Goal: Task Accomplishment & Management: Manage account settings

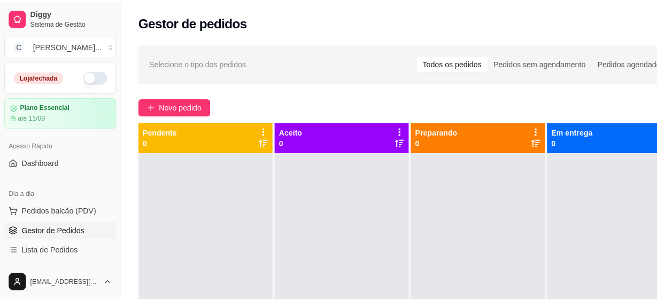
scroll to position [97, 0]
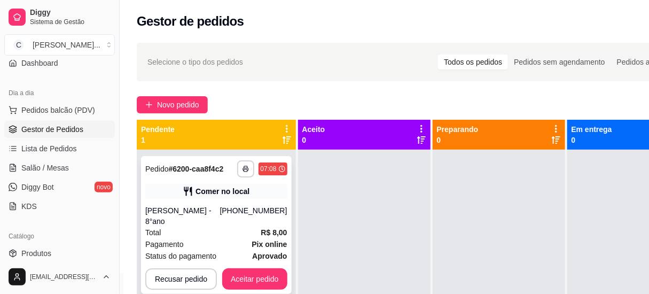
click at [158, 209] on div "[PERSON_NAME] - 8°ano" at bounding box center [182, 215] width 75 height 21
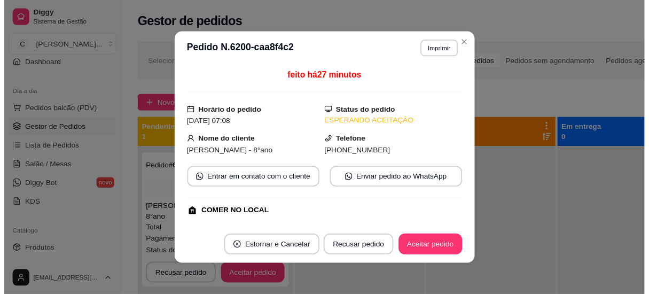
scroll to position [144, 0]
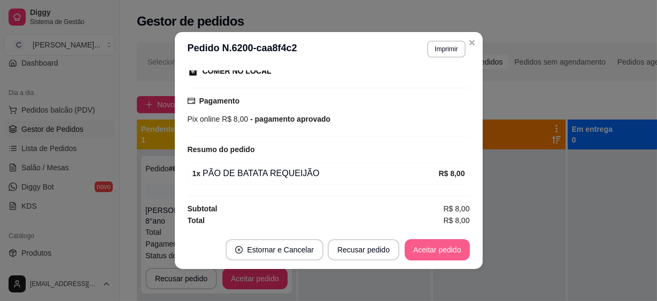
click at [437, 252] on button "Aceitar pedido" at bounding box center [436, 249] width 65 height 21
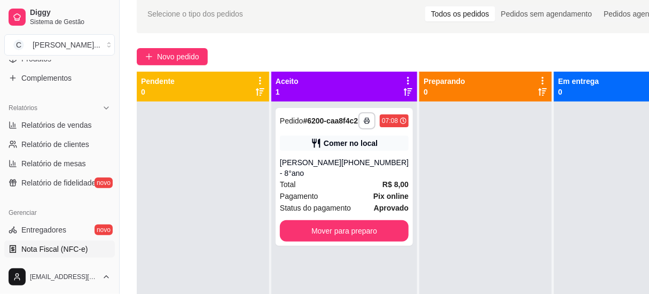
scroll to position [388, 0]
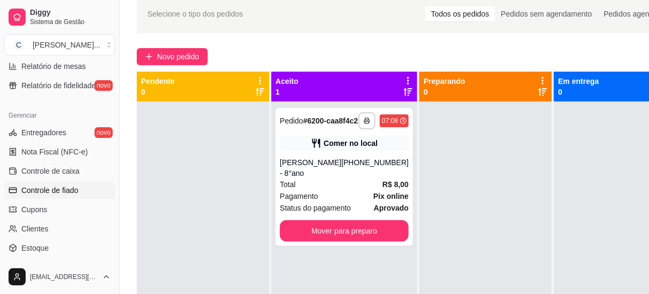
click at [71, 187] on span "Controle de fiado" at bounding box center [49, 190] width 57 height 11
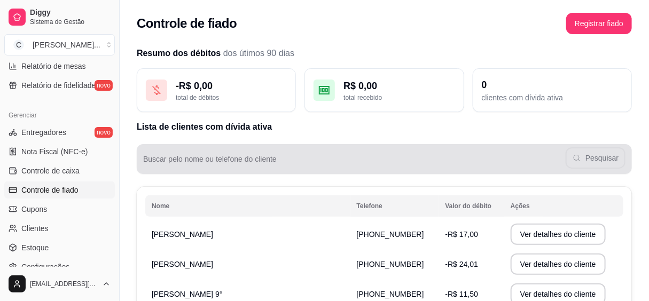
click at [278, 153] on div "Pesquisar" at bounding box center [384, 159] width 482 height 21
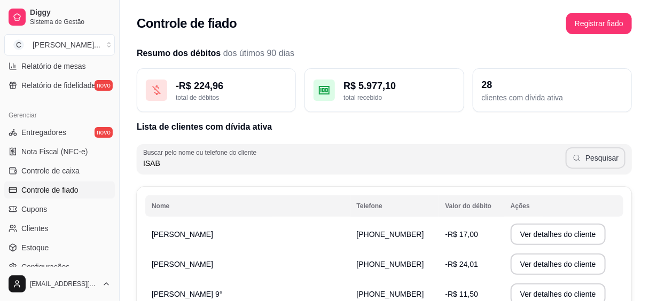
type input "ISAB"
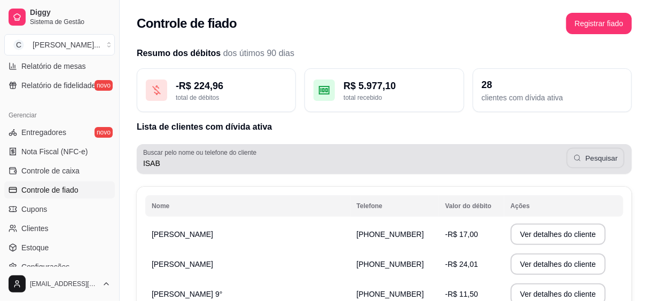
click at [593, 154] on button "Pesquisar" at bounding box center [596, 158] width 58 height 21
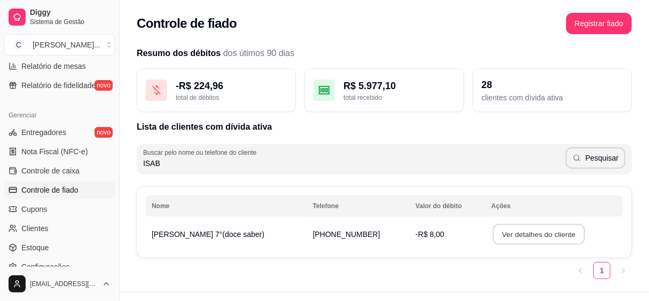
click at [493, 226] on button "Ver detalhes do cliente" at bounding box center [539, 234] width 92 height 21
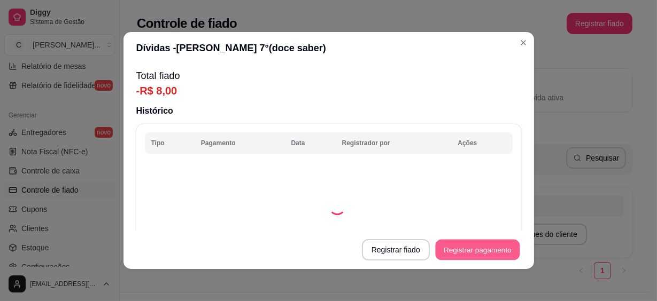
click at [448, 248] on button "Registrar pagamento" at bounding box center [477, 250] width 84 height 21
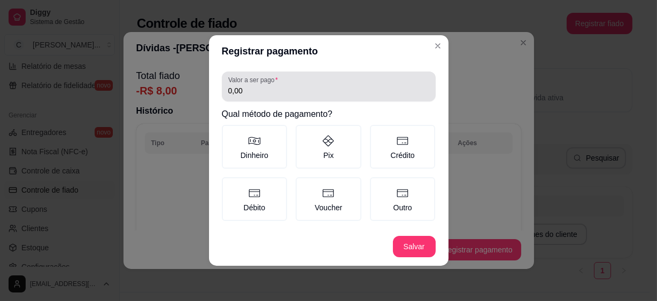
click at [289, 85] on div "0,00" at bounding box center [328, 86] width 201 height 21
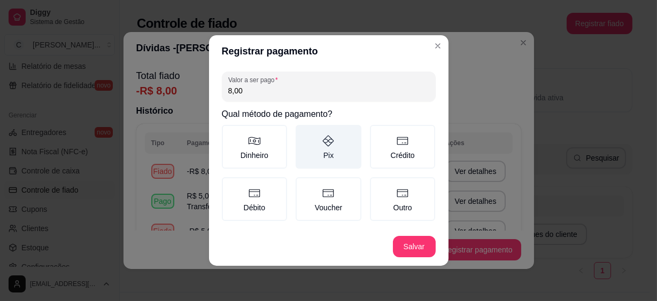
type input "8,00"
click at [338, 143] on label "Pix" at bounding box center [328, 147] width 66 height 44
click at [303, 133] on button "Pix" at bounding box center [299, 128] width 9 height 9
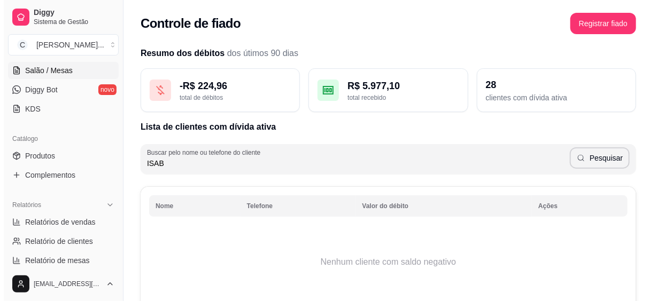
scroll to position [97, 0]
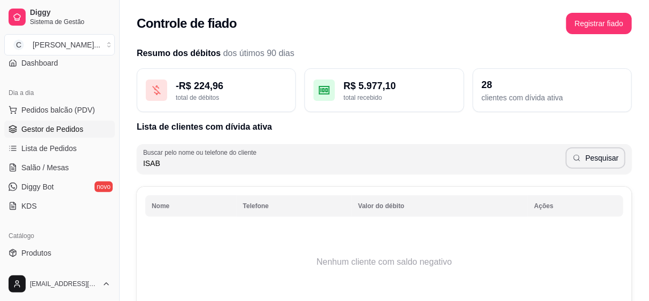
click at [45, 127] on span "Gestor de Pedidos" at bounding box center [52, 129] width 62 height 11
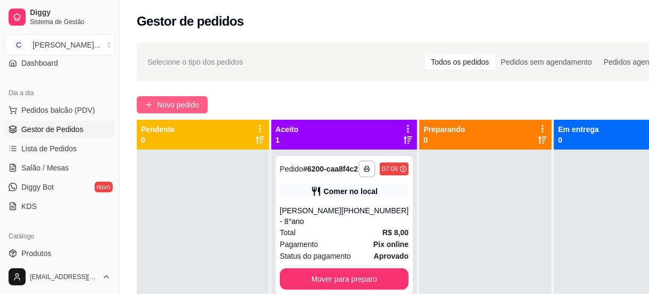
click at [167, 99] on span "Novo pedido" at bounding box center [178, 105] width 42 height 12
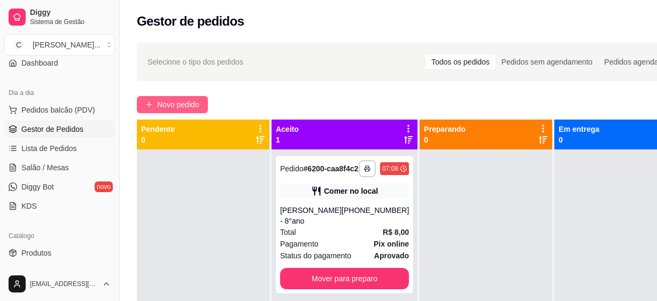
click at [198, 67] on input "Pesquisa" at bounding box center [212, 72] width 368 height 11
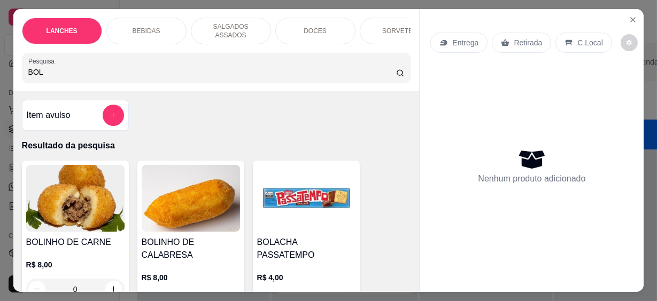
scroll to position [97, 0]
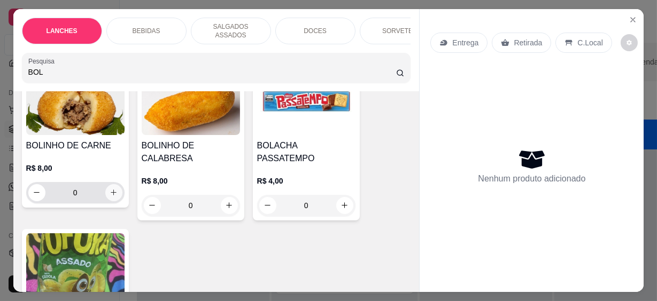
type input "BOL"
click at [110, 189] on icon "increase-product-quantity" at bounding box center [114, 193] width 8 height 8
type input "1"
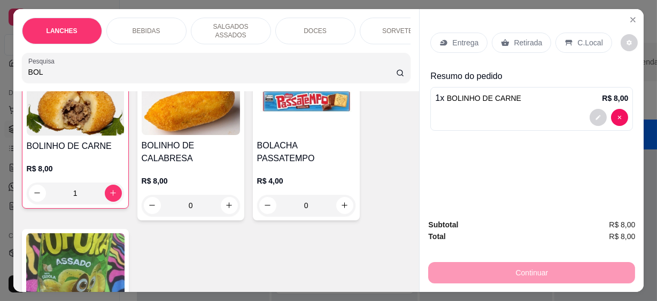
scroll to position [97, 0]
drag, startPoint x: 17, startPoint y: 67, endPoint x: 2, endPoint y: 68, distance: 14.4
click at [2, 68] on div "LANCHES BEBIDAS SALGADOS ASSADOS DOCES SORVETES SALGADINHOS SALGADOS DIVERSOS S…" at bounding box center [328, 150] width 657 height 301
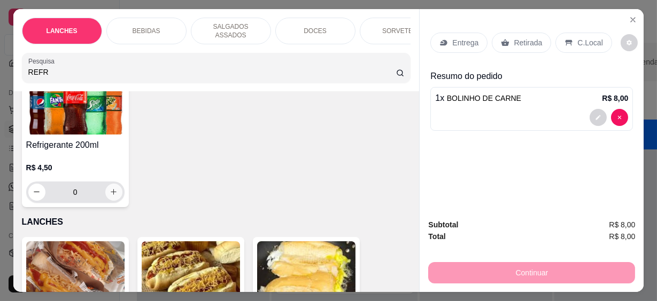
type input "REFR"
click at [111, 188] on icon "increase-product-quantity" at bounding box center [114, 192] width 8 height 8
type input "1"
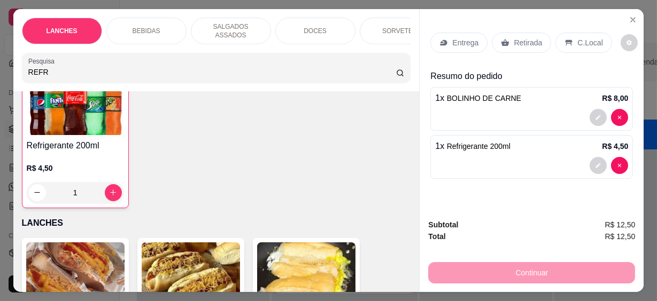
scroll to position [98, 0]
click at [581, 37] on p "C.Local" at bounding box center [589, 42] width 25 height 11
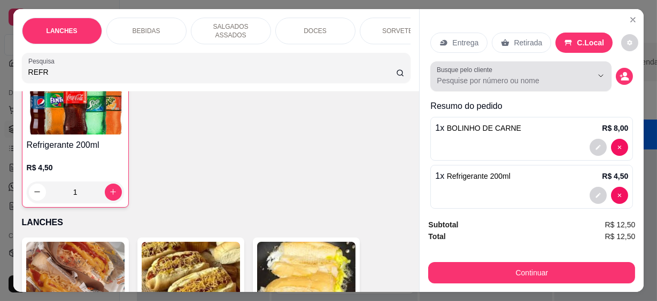
click at [546, 75] on input "Busque pelo cliente" at bounding box center [506, 80] width 138 height 11
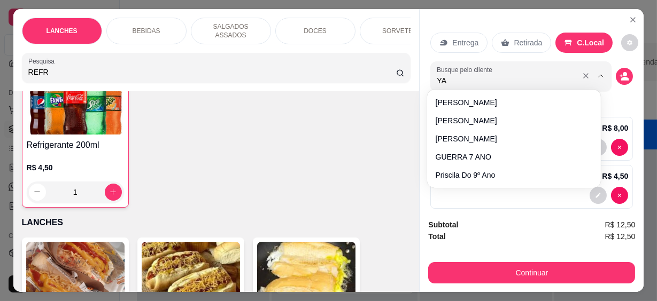
type input "YAS"
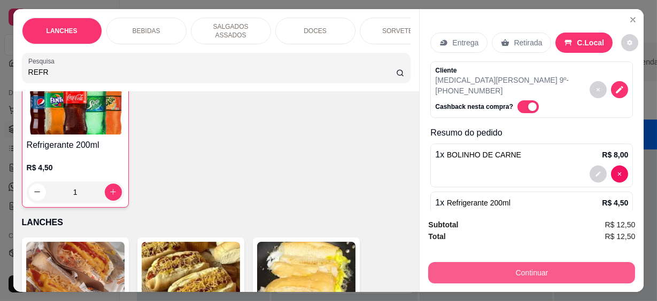
click at [518, 262] on button "Continuar" at bounding box center [531, 272] width 207 height 21
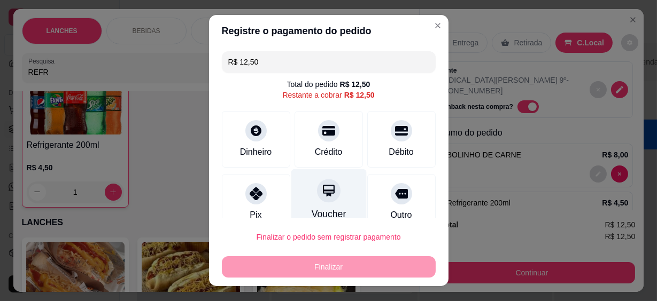
scroll to position [80, 0]
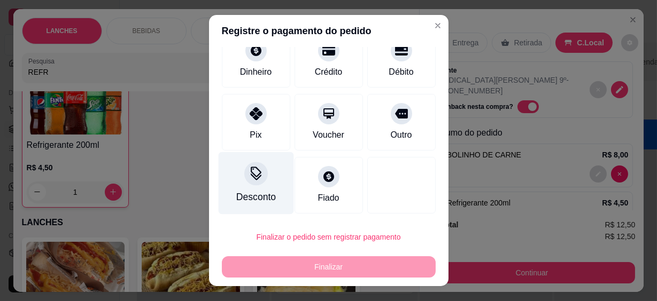
click at [265, 199] on div "Desconto" at bounding box center [256, 197] width 40 height 14
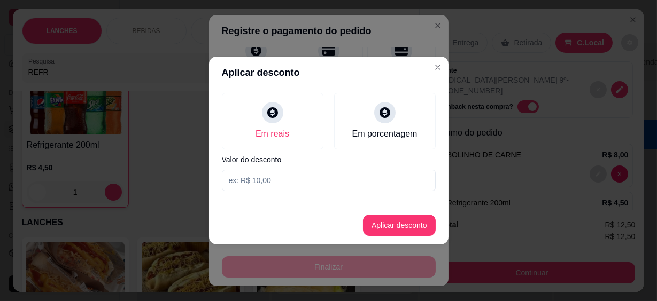
click at [270, 179] on input at bounding box center [329, 180] width 214 height 21
type input "12,49"
click at [394, 225] on button "Aplicar desconto" at bounding box center [399, 225] width 70 height 21
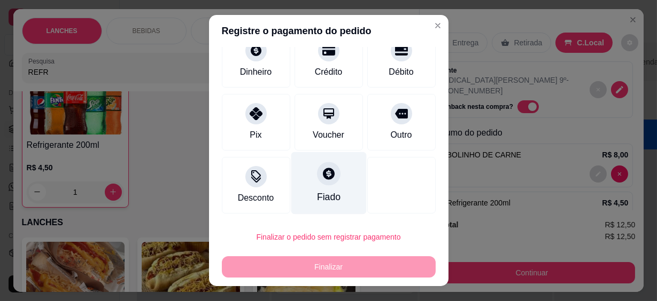
click at [334, 194] on div "Fiado" at bounding box center [328, 183] width 75 height 63
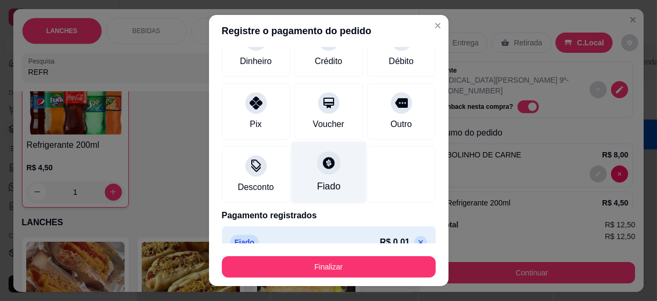
type input "R$ 0,00"
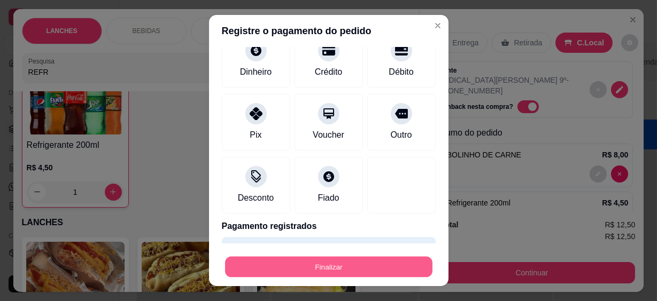
click at [359, 263] on button "Finalizar" at bounding box center [328, 266] width 207 height 21
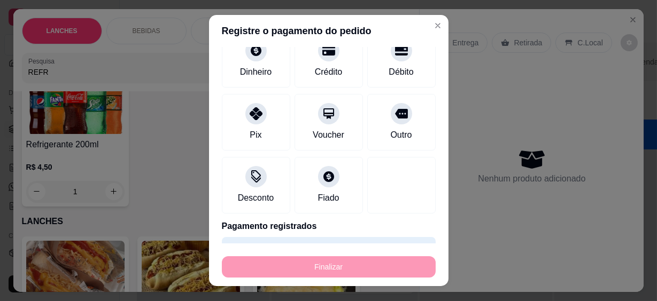
type input "0"
type input "-R$ 12,50"
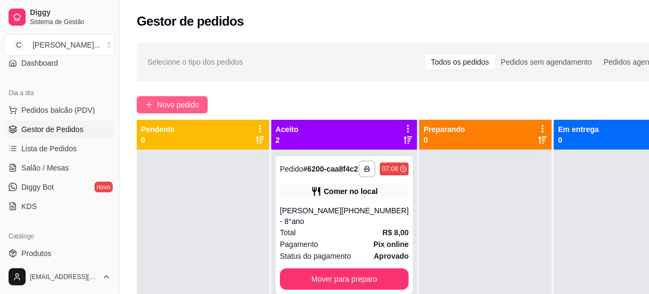
click at [175, 104] on span "Novo pedido" at bounding box center [178, 105] width 42 height 12
click at [197, 72] on input "Pesquisa" at bounding box center [208, 72] width 361 height 11
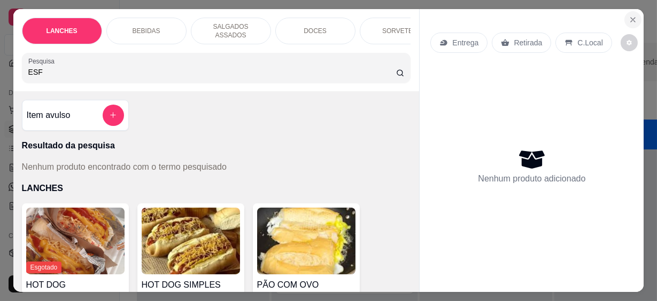
type input "ESF"
click at [630, 18] on icon "Close" at bounding box center [632, 20] width 4 height 4
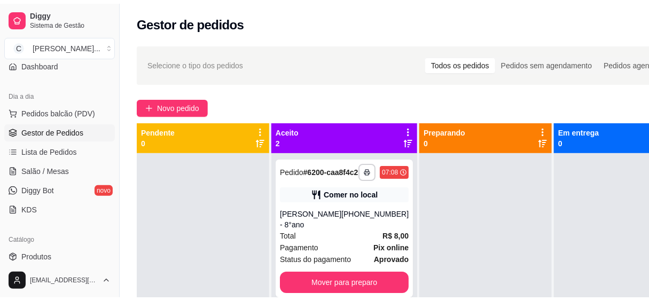
scroll to position [194, 0]
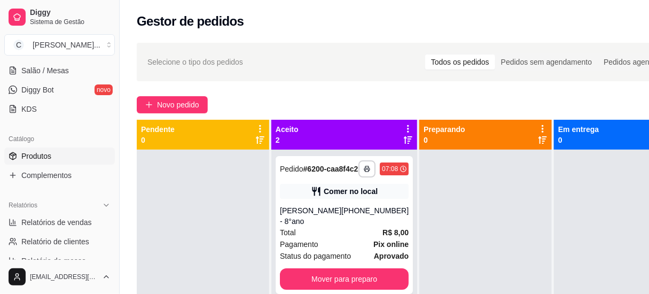
click at [39, 155] on span "Produtos" at bounding box center [36, 156] width 30 height 11
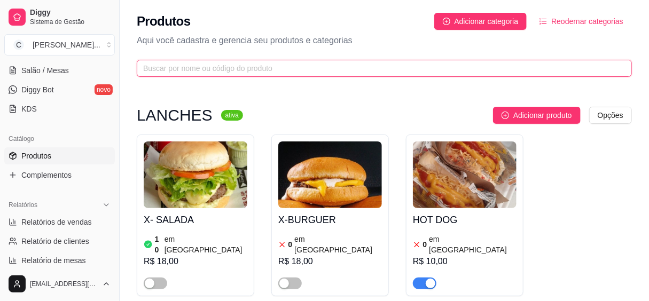
click at [225, 68] on input "text" at bounding box center [380, 69] width 474 height 12
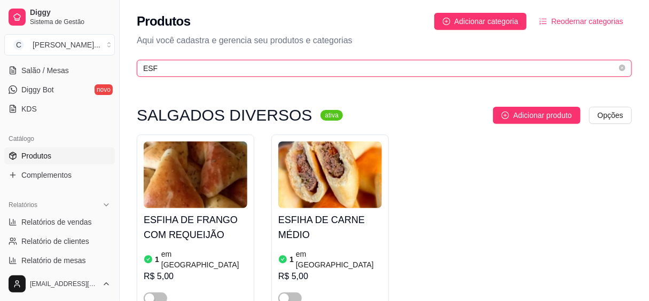
type input "ESF"
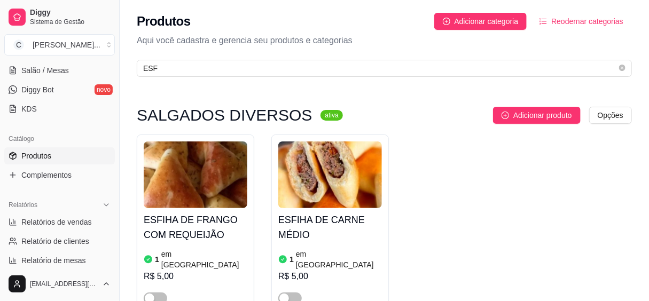
click at [339, 229] on h4 "ESFIHA DE CARNE MÉDIO" at bounding box center [330, 228] width 104 height 30
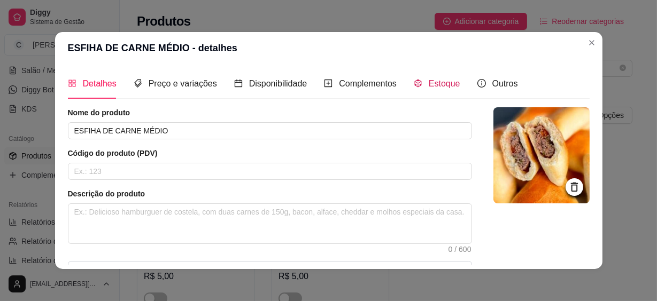
click at [435, 85] on span "Estoque" at bounding box center [445, 83] width 32 height 9
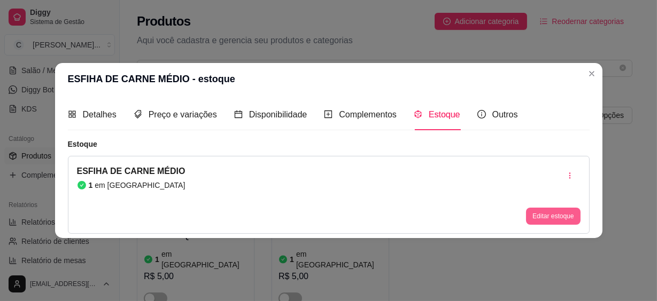
click at [538, 216] on button "Editar estoque" at bounding box center [553, 216] width 54 height 17
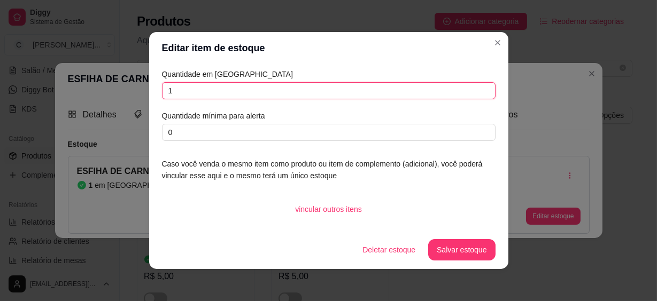
drag, startPoint x: 261, startPoint y: 96, endPoint x: 83, endPoint y: 87, distance: 178.2
click at [83, 87] on div "Editar item de estoque Quantidade em estoque 1 Quantidade mínima para alerta 0 …" at bounding box center [328, 150] width 657 height 301
type input "3"
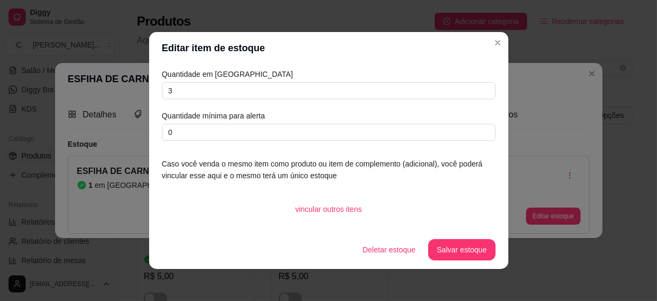
click at [443, 245] on button "Salvar estoque" at bounding box center [461, 249] width 67 height 21
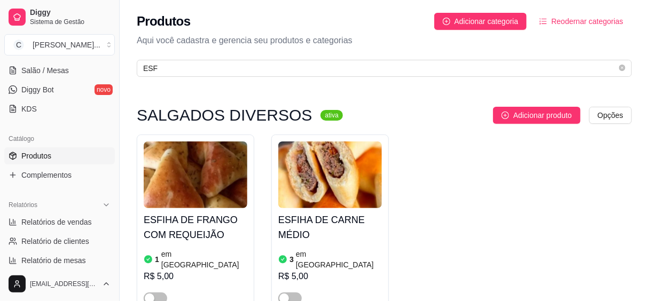
click at [187, 226] on h4 "ESFIHA DE FRANGO COM REQUEIJÃO" at bounding box center [196, 228] width 104 height 30
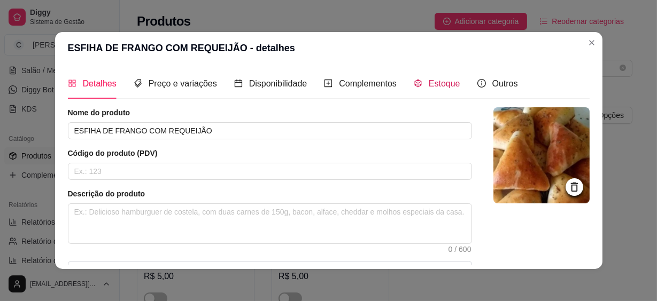
click at [429, 81] on span "Estoque" at bounding box center [445, 83] width 32 height 9
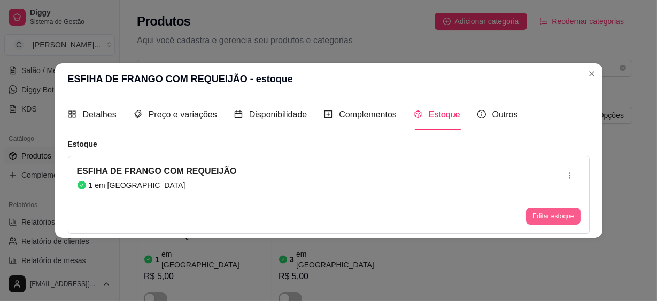
click at [548, 214] on button "Editar estoque" at bounding box center [553, 216] width 54 height 17
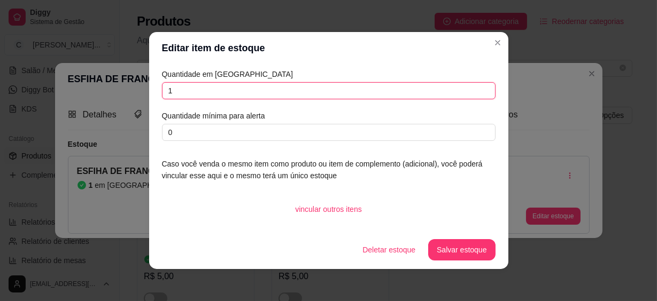
drag, startPoint x: 215, startPoint y: 88, endPoint x: 62, endPoint y: 90, distance: 152.8
click at [62, 90] on div "Editar item de estoque Quantidade em estoque 1 Quantidade mínima para alerta 0 …" at bounding box center [328, 150] width 657 height 301
type input "3"
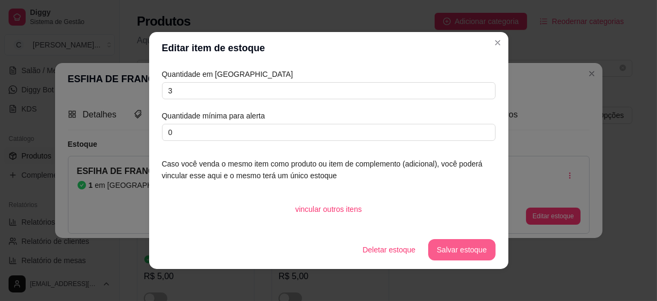
click at [442, 250] on button "Salvar estoque" at bounding box center [461, 249] width 67 height 21
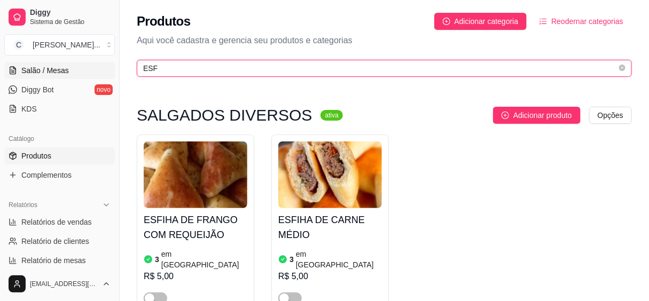
drag, startPoint x: 187, startPoint y: 73, endPoint x: 72, endPoint y: 63, distance: 115.3
click at [72, 63] on div "Diggy Sistema de Gestão C Cantina Giuli ... Loja aberta Plano Essencial até 11/…" at bounding box center [324, 293] width 649 height 587
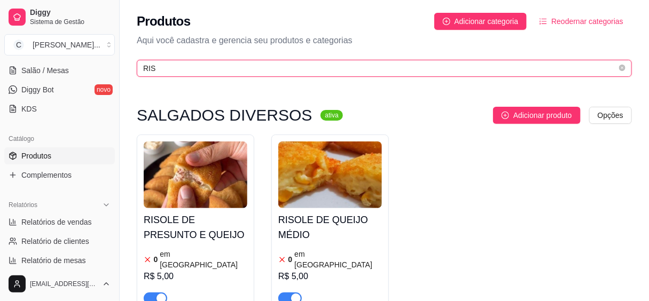
type input "RIS"
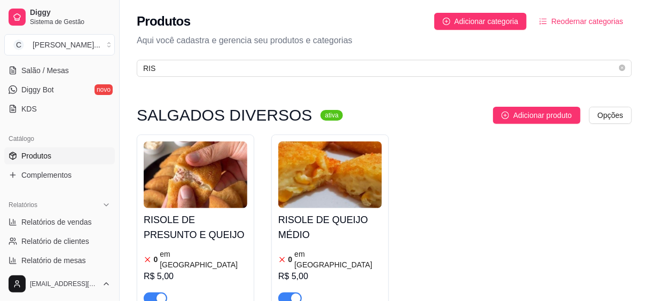
click at [176, 237] on h4 "RISOLE DE PRESUNTO E QUEIJO" at bounding box center [196, 228] width 104 height 30
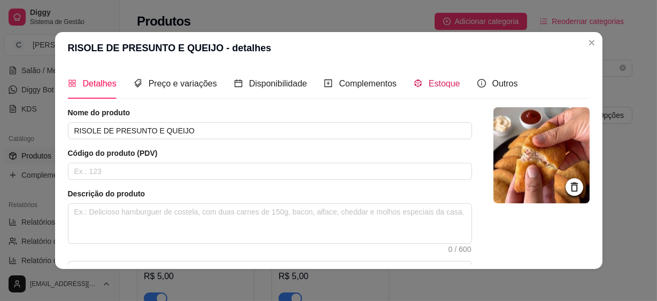
click at [436, 85] on span "Estoque" at bounding box center [445, 83] width 32 height 9
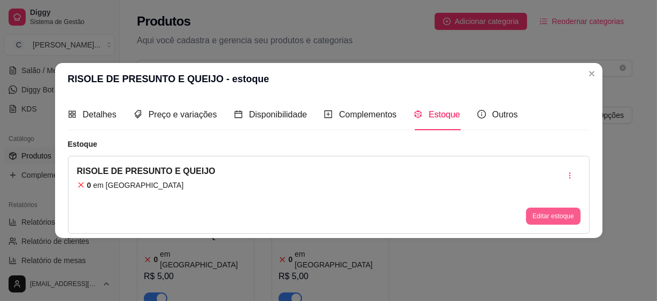
click at [566, 211] on button "Editar estoque" at bounding box center [553, 216] width 54 height 17
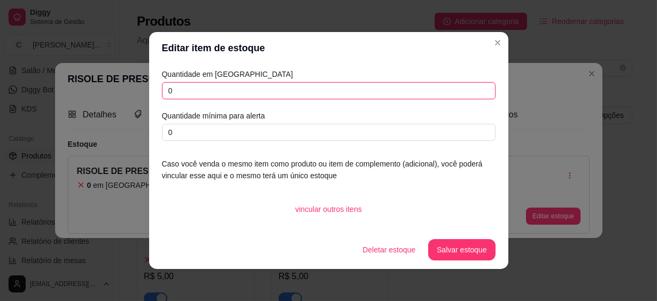
drag, startPoint x: 189, startPoint y: 85, endPoint x: 144, endPoint y: 90, distance: 44.6
click at [149, 90] on div "Quantidade em estoque 0 Quantidade mínima para alerta 0 Caso você venda o mesmo…" at bounding box center [328, 147] width 359 height 167
type input "5"
type input "3"
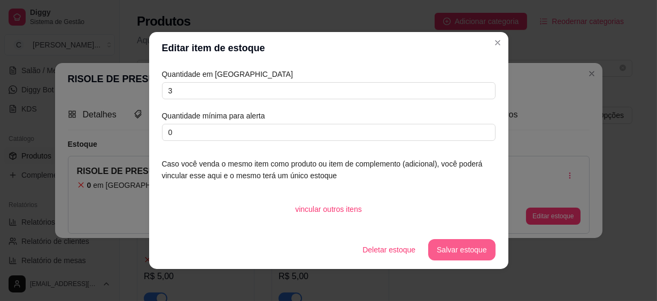
click at [457, 251] on button "Salvar estoque" at bounding box center [461, 249] width 67 height 21
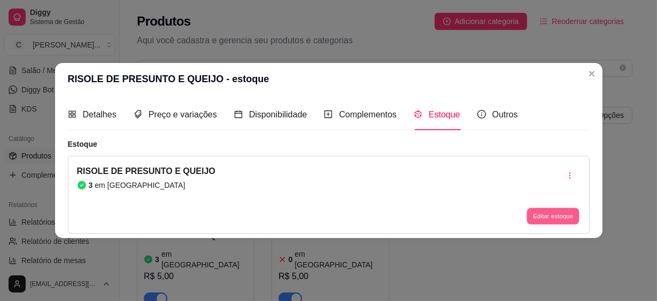
click at [535, 218] on button "Editar estoque" at bounding box center [553, 216] width 52 height 17
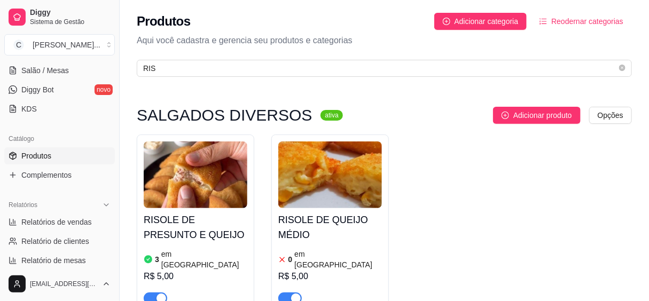
click at [304, 217] on h4 "RISOLE DE QUEIJO MÉDIO" at bounding box center [330, 228] width 104 height 30
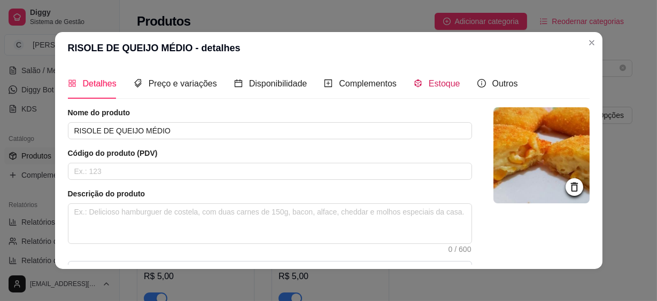
click at [418, 82] on icon "code-sandbox" at bounding box center [417, 84] width 7 height 8
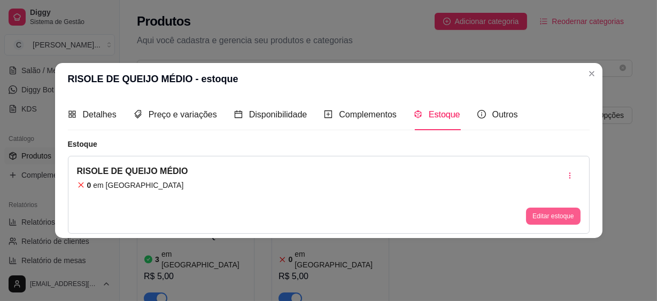
click at [528, 209] on button "Editar estoque" at bounding box center [553, 216] width 54 height 17
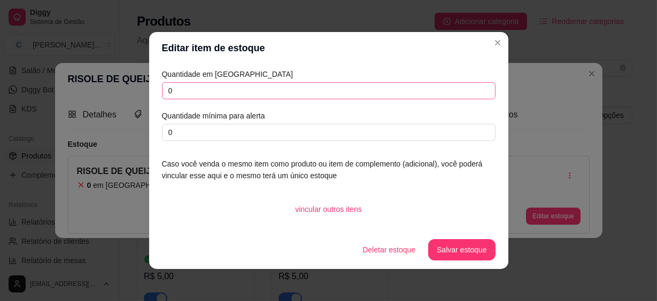
drag, startPoint x: 190, startPoint y: 80, endPoint x: 161, endPoint y: 92, distance: 30.7
click at [162, 92] on div "Quantidade em estoque 0 Quantidade mínima para alerta 0" at bounding box center [328, 104] width 333 height 73
drag, startPoint x: 178, startPoint y: 89, endPoint x: 130, endPoint y: 85, distance: 48.2
click at [130, 85] on div "Editar item de estoque Quantidade em estoque 0 Quantidade mínima para alerta 0 …" at bounding box center [328, 150] width 657 height 301
type input "5"
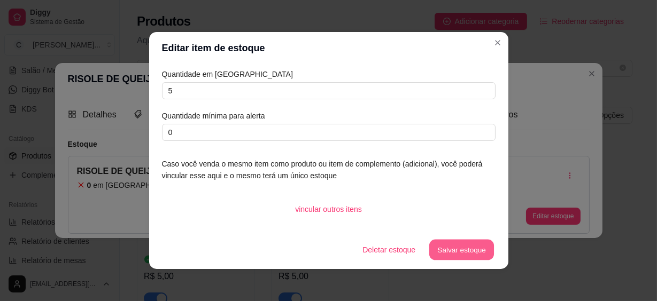
click at [445, 250] on button "Salvar estoque" at bounding box center [461, 250] width 65 height 21
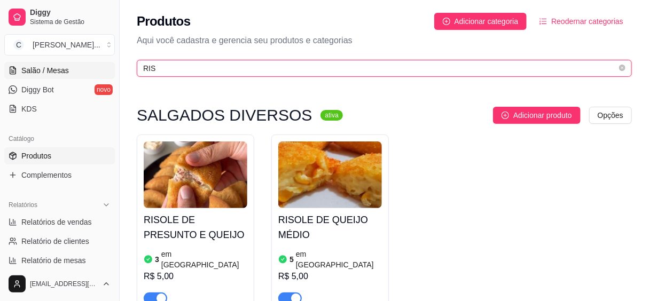
drag, startPoint x: 166, startPoint y: 69, endPoint x: 102, endPoint y: 69, distance: 63.6
click at [102, 69] on div "Diggy Sistema de Gestão C Cantina Giuli ... Loja aberta Plano Essencial até 11/…" at bounding box center [324, 182] width 649 height 365
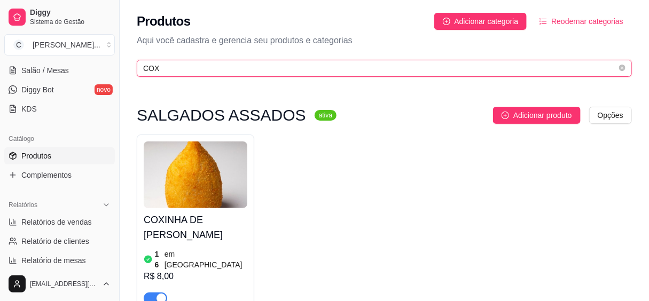
scroll to position [243, 0]
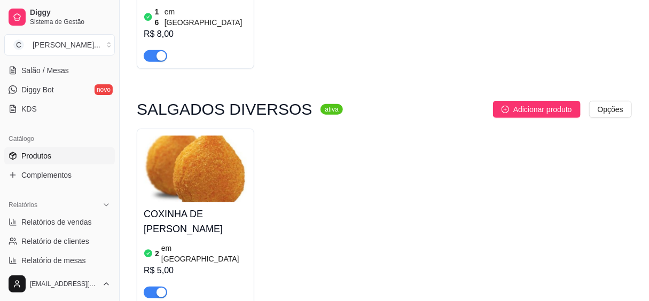
type input "COX"
click at [215, 207] on h4 "COXINHA DE [PERSON_NAME]" at bounding box center [196, 222] width 104 height 30
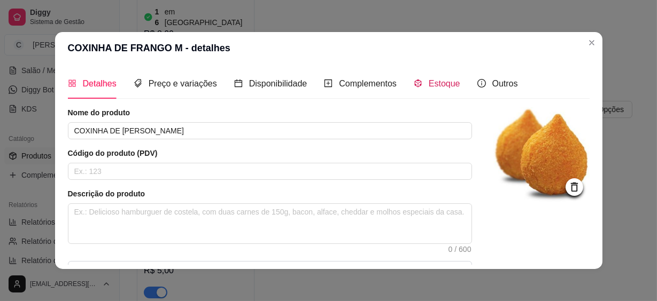
drag, startPoint x: 431, startPoint y: 87, endPoint x: 419, endPoint y: 87, distance: 11.2
click at [429, 87] on span "Estoque" at bounding box center [445, 83] width 32 height 9
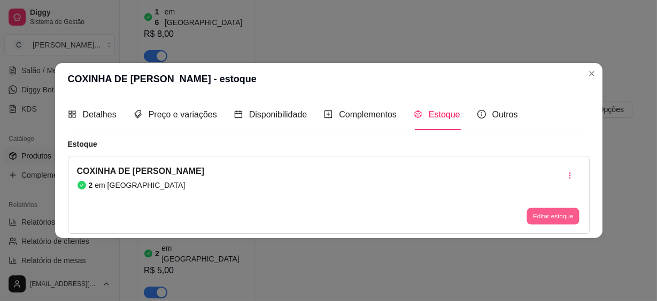
click at [552, 218] on button "Editar estoque" at bounding box center [553, 216] width 52 height 17
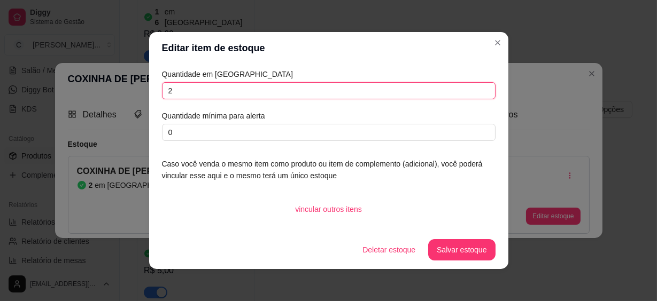
drag, startPoint x: 185, startPoint y: 96, endPoint x: 139, endPoint y: 103, distance: 46.9
click at [139, 103] on div "Editar item de estoque Quantidade em estoque 2 Quantidade mínima para alerta 0 …" at bounding box center [328, 150] width 657 height 301
type input "5"
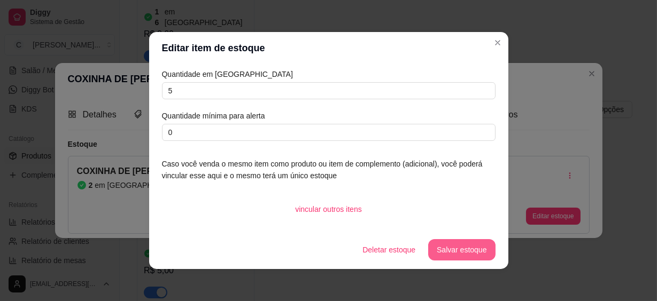
click at [467, 244] on button "Salvar estoque" at bounding box center [461, 249] width 67 height 21
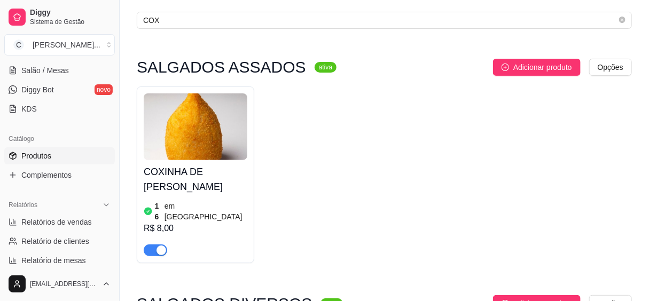
scroll to position [0, 0]
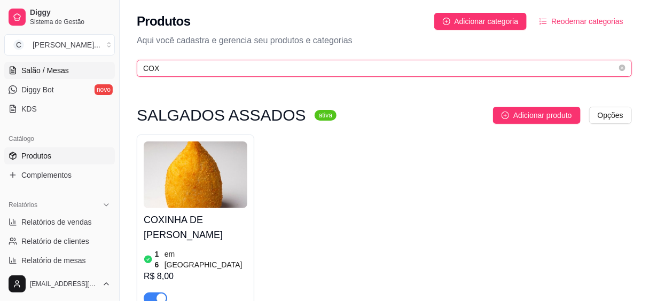
drag, startPoint x: 167, startPoint y: 69, endPoint x: 66, endPoint y: 71, distance: 101.0
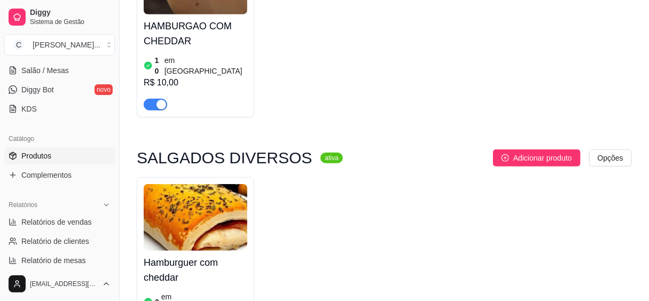
scroll to position [280, 0]
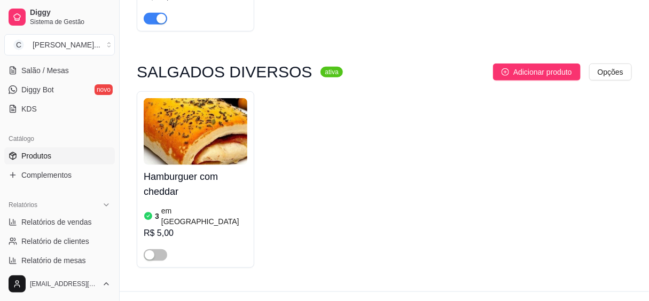
type input "HAM"
click at [191, 169] on h4 "Hamburguer com cheddar" at bounding box center [196, 184] width 104 height 30
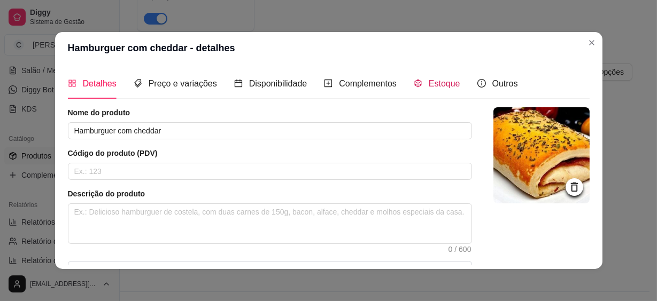
click at [438, 81] on span "Estoque" at bounding box center [445, 83] width 32 height 9
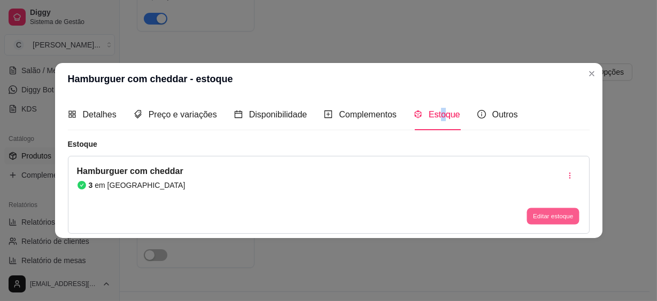
click at [552, 215] on button "Editar estoque" at bounding box center [553, 216] width 52 height 17
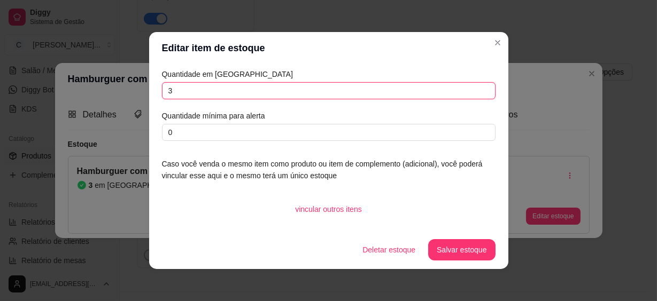
drag, startPoint x: 178, startPoint y: 89, endPoint x: 147, endPoint y: 92, distance: 31.2
click at [149, 92] on div "Quantidade em estoque 3 Quantidade mínima para alerta 0 Caso você venda o mesmo…" at bounding box center [328, 147] width 359 height 167
type input "4"
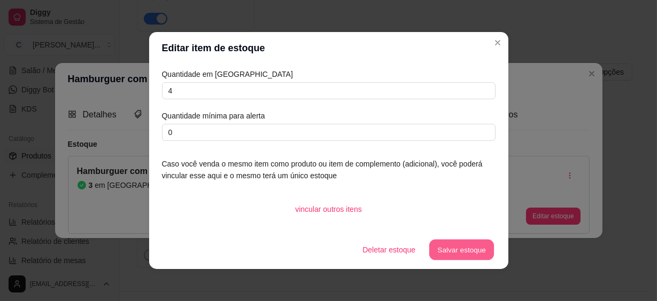
click at [473, 245] on button "Salvar estoque" at bounding box center [461, 250] width 65 height 21
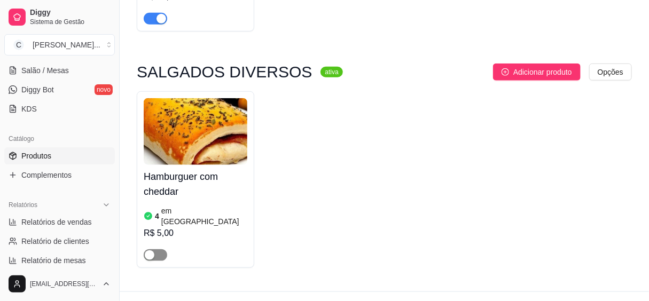
click at [157, 250] on span "button" at bounding box center [156, 256] width 24 height 12
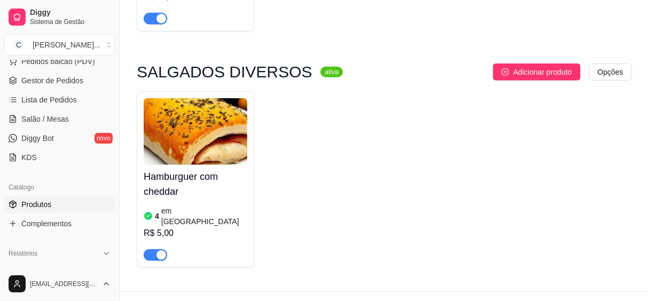
scroll to position [48, 0]
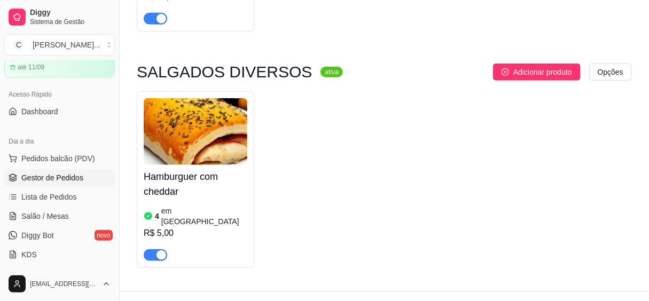
click at [60, 182] on span "Gestor de Pedidos" at bounding box center [52, 178] width 62 height 11
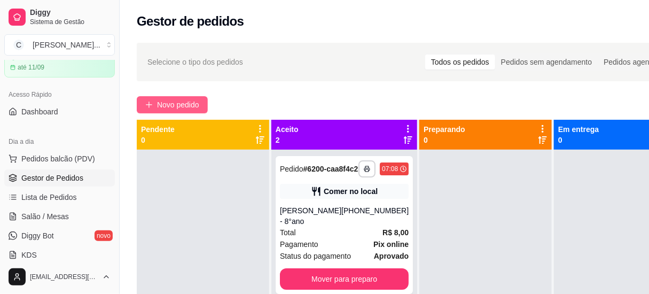
click at [196, 107] on span "Novo pedido" at bounding box center [178, 105] width 42 height 12
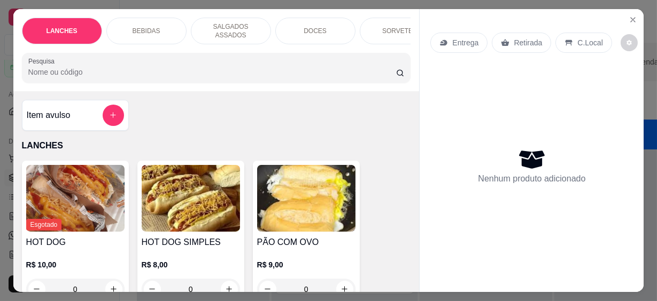
click at [107, 67] on input "Pesquisa" at bounding box center [212, 72] width 368 height 11
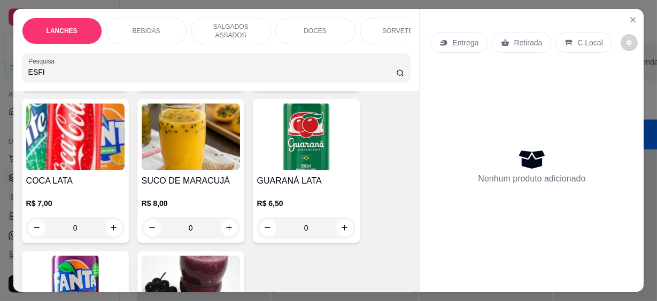
scroll to position [680, 0]
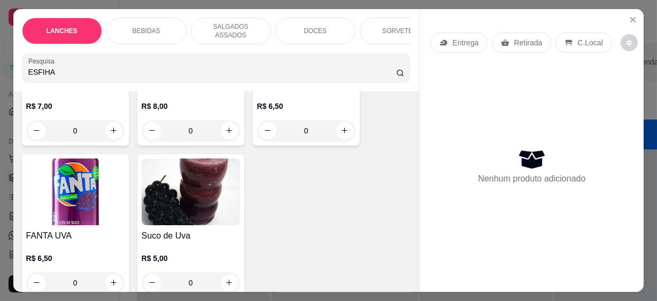
type input "ESFIHA"
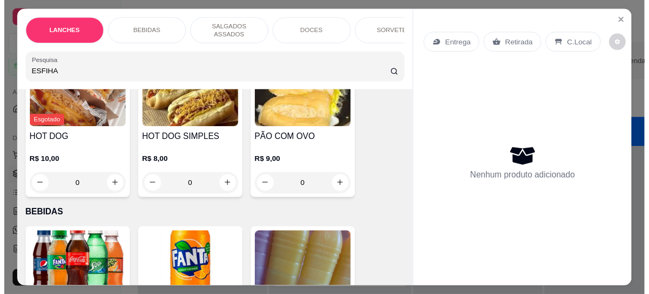
scroll to position [0, 0]
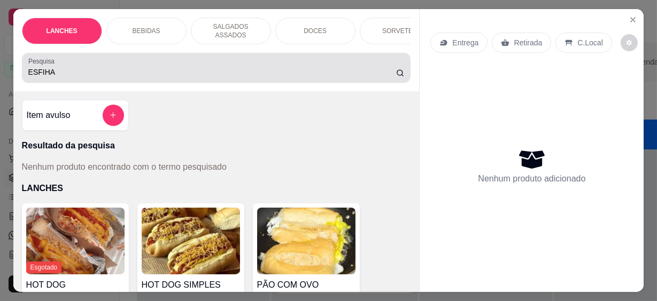
click at [396, 69] on icon at bounding box center [400, 73] width 9 height 9
click at [398, 69] on icon at bounding box center [400, 73] width 9 height 9
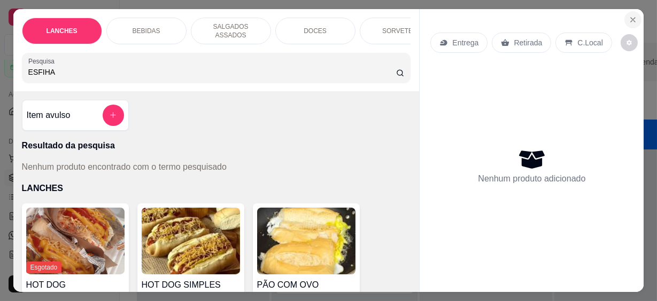
click at [630, 18] on icon "Close" at bounding box center [632, 20] width 4 height 4
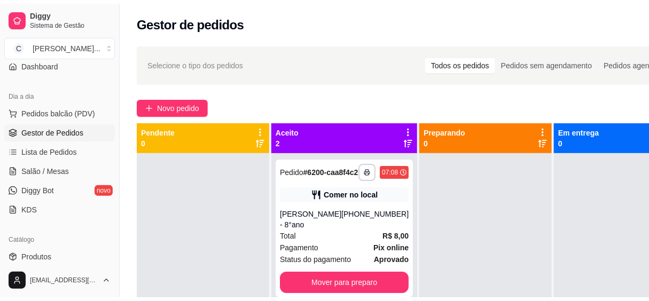
scroll to position [145, 0]
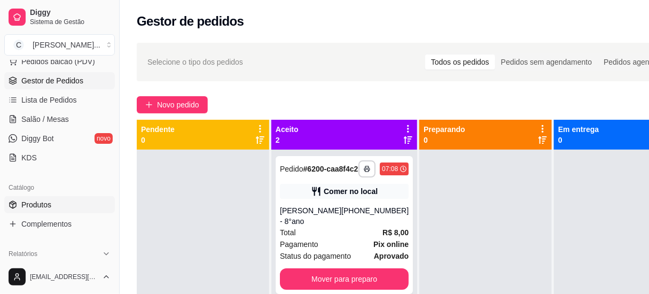
click at [19, 206] on link "Produtos" at bounding box center [59, 204] width 111 height 17
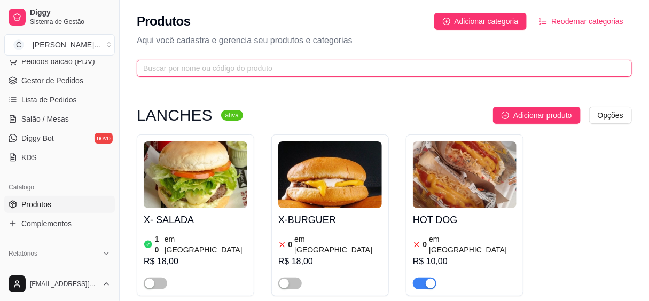
click at [165, 70] on input "text" at bounding box center [380, 69] width 474 height 12
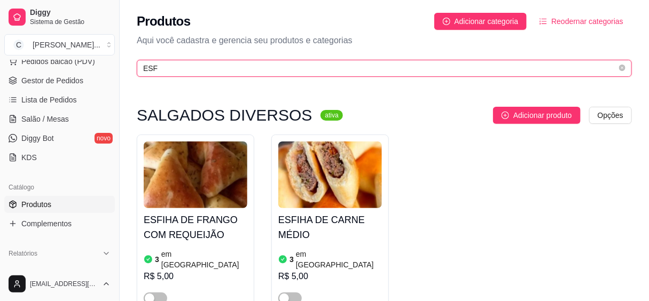
scroll to position [48, 0]
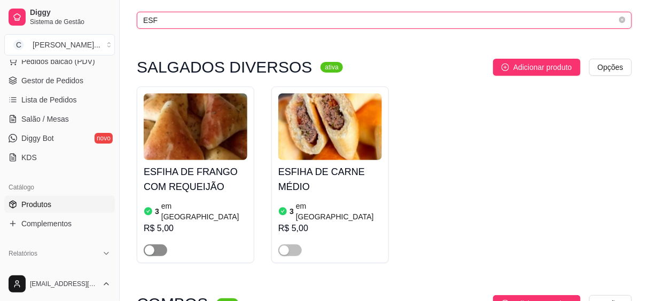
type input "ESF"
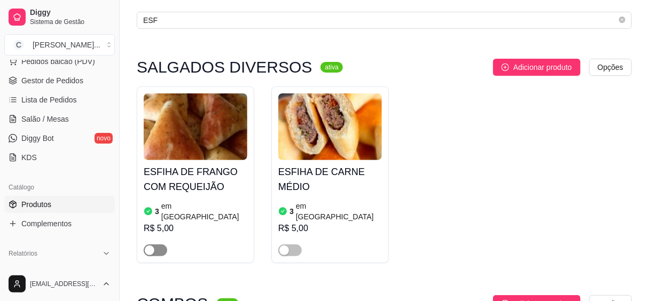
click at [148, 246] on div "button" at bounding box center [150, 251] width 10 height 10
click at [283, 246] on div "button" at bounding box center [284, 251] width 10 height 10
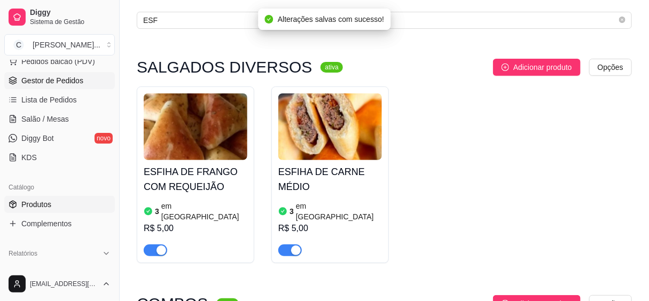
click at [36, 81] on span "Gestor de Pedidos" at bounding box center [52, 80] width 62 height 11
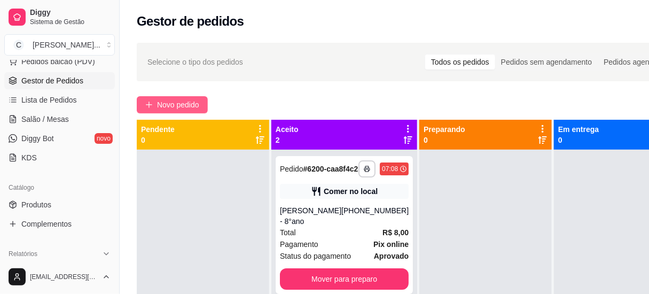
click at [174, 103] on span "Novo pedido" at bounding box center [178, 105] width 42 height 12
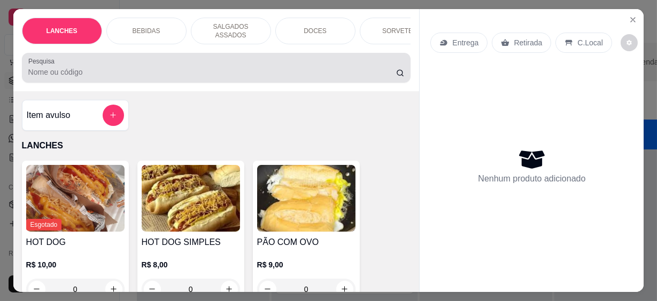
click at [162, 58] on div at bounding box center [216, 67] width 376 height 21
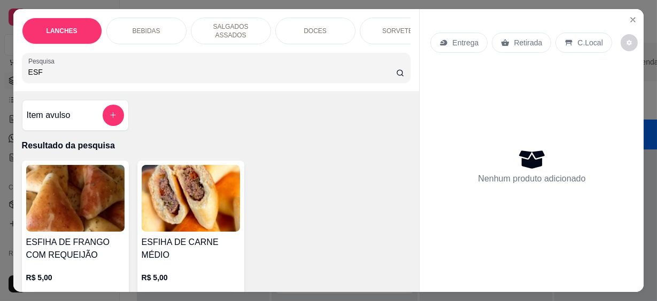
scroll to position [97, 0]
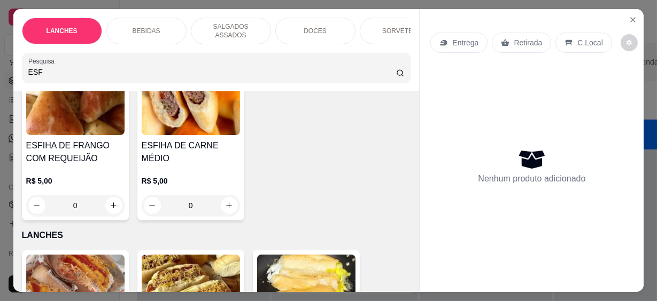
type input "ESF"
click at [110, 202] on icon "increase-product-quantity" at bounding box center [114, 206] width 8 height 8
type input "1"
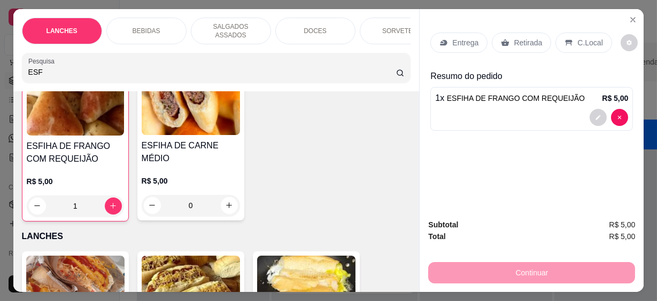
scroll to position [97, 0]
drag, startPoint x: 20, startPoint y: 66, endPoint x: -2, endPoint y: 64, distance: 22.6
click at [0, 64] on html "**********" at bounding box center [328, 150] width 657 height 301
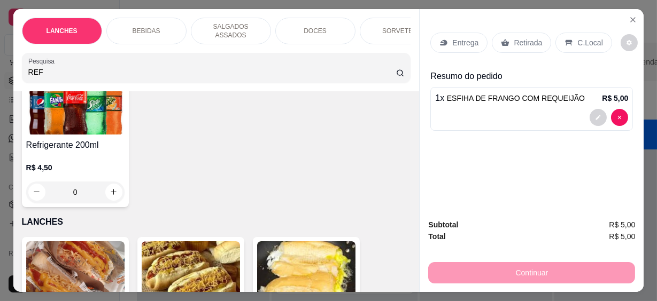
scroll to position [427, 0]
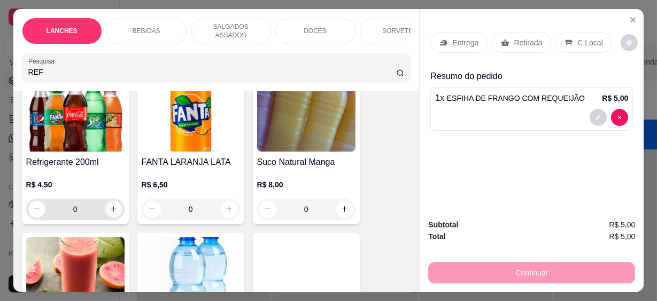
type input "REF"
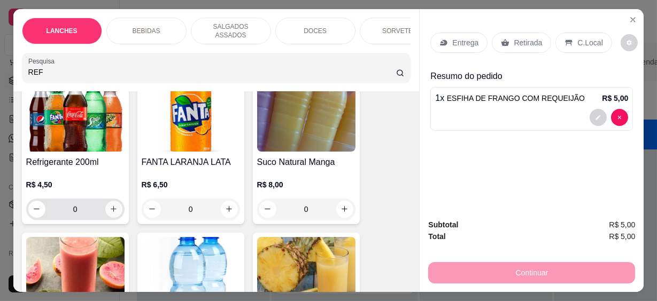
click at [110, 205] on icon "increase-product-quantity" at bounding box center [114, 209] width 8 height 8
type input "1"
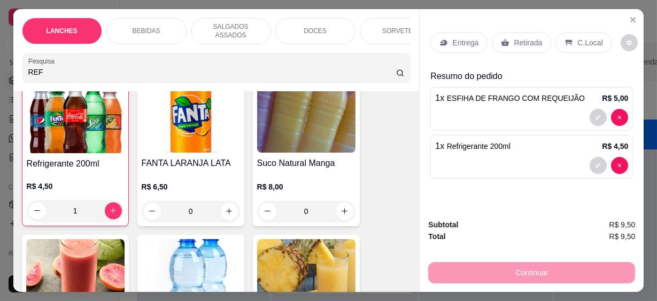
scroll to position [429, 0]
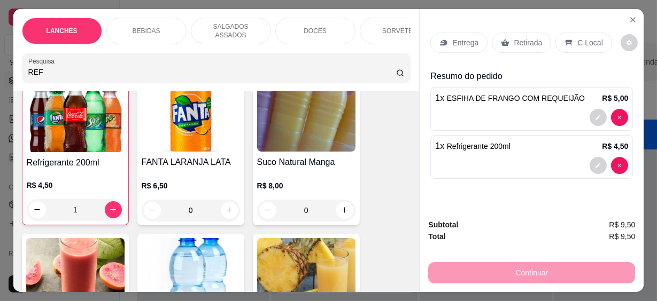
click at [577, 41] on p "C.Local" at bounding box center [589, 42] width 25 height 11
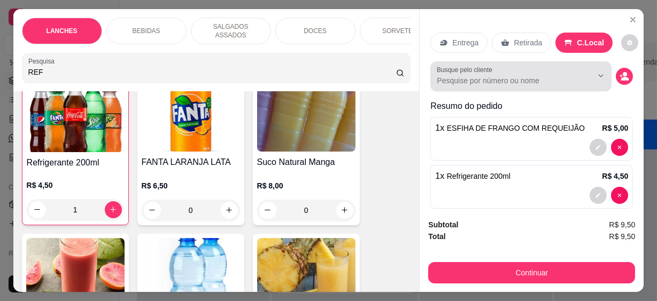
click at [470, 75] on input "Busque pelo cliente" at bounding box center [506, 80] width 138 height 11
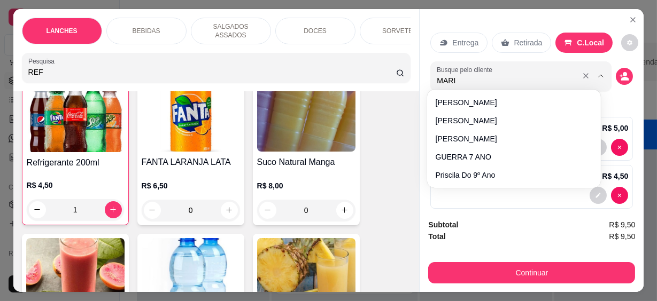
type input "MARIZ"
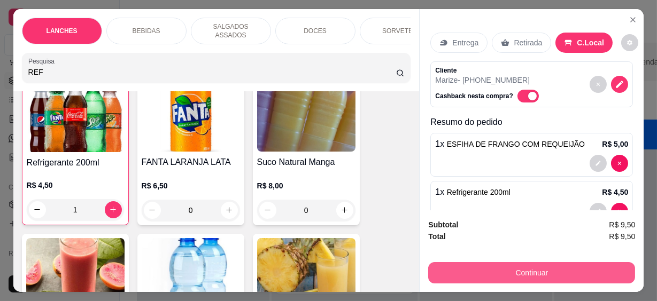
click at [564, 273] on button "Continuar" at bounding box center [531, 272] width 207 height 21
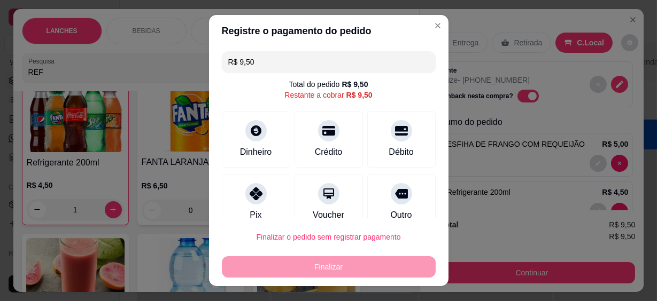
scroll to position [80, 0]
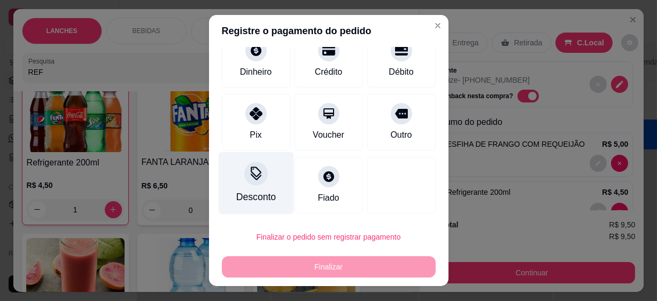
click at [248, 180] on icon at bounding box center [255, 174] width 14 height 14
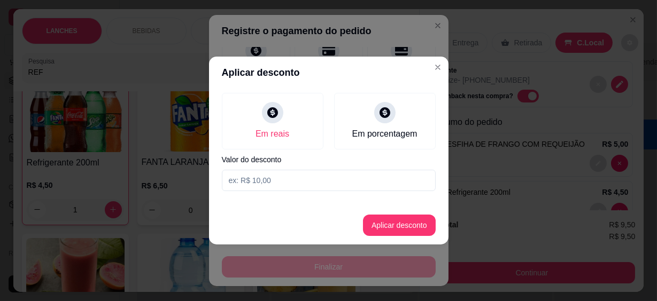
click at [272, 179] on input at bounding box center [329, 180] width 214 height 21
type input "9,49"
click at [390, 225] on button "Aplicar desconto" at bounding box center [399, 225] width 73 height 21
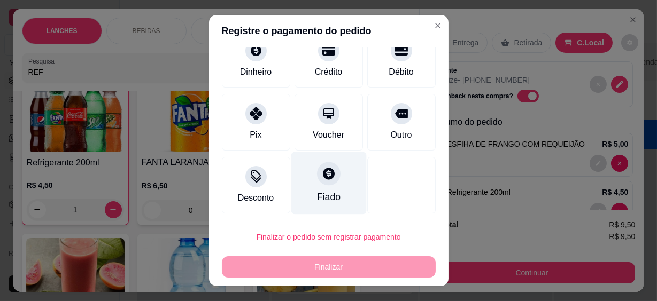
click at [316, 191] on div "Fiado" at bounding box center [328, 197] width 24 height 14
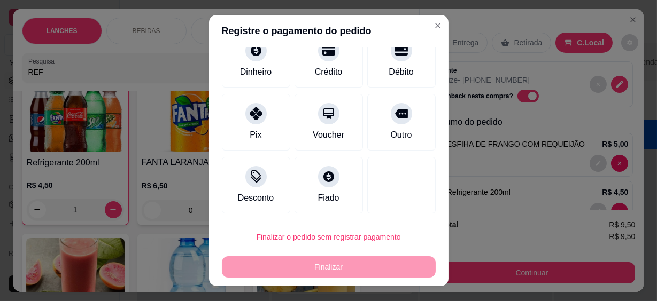
type input "R$ 0,00"
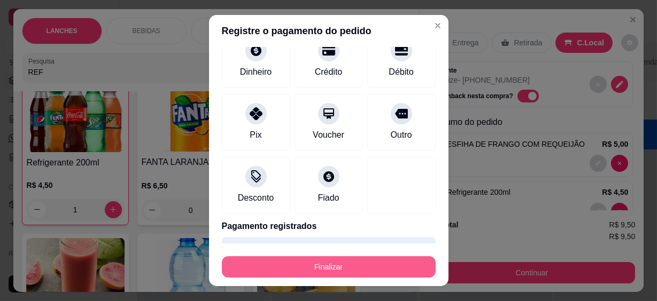
click at [322, 270] on button "Finalizar" at bounding box center [329, 266] width 214 height 21
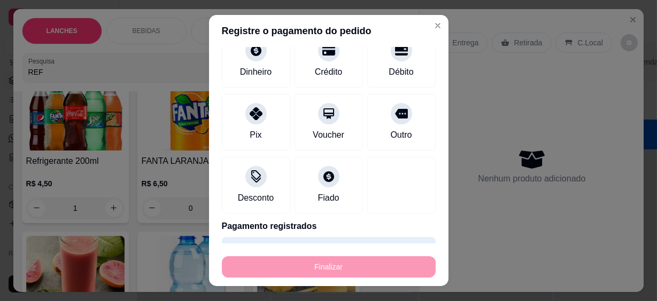
type input "0"
type input "-R$ 9,50"
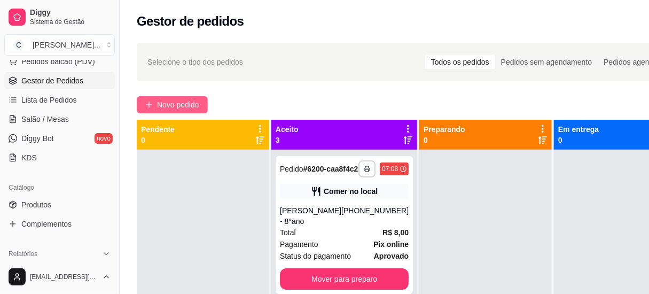
click at [198, 104] on span "Novo pedido" at bounding box center [178, 105] width 42 height 12
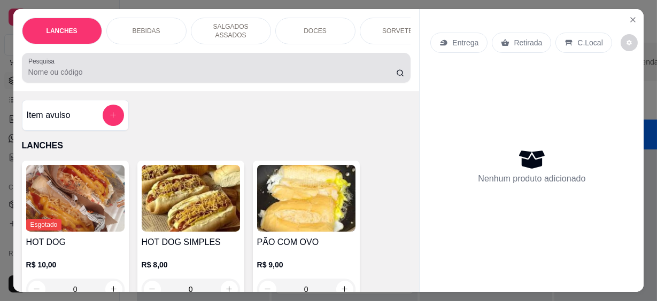
click at [184, 73] on div at bounding box center [216, 67] width 376 height 21
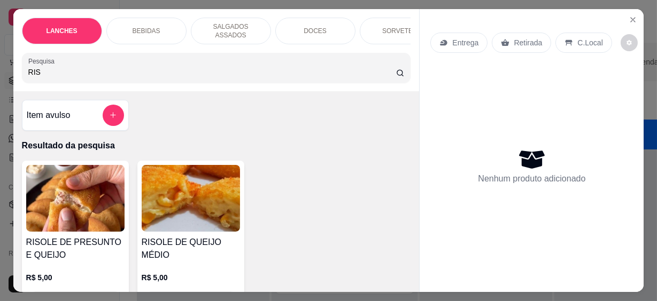
scroll to position [145, 0]
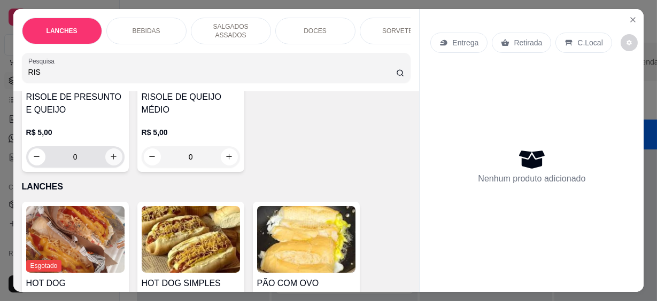
type input "RIS"
click at [114, 154] on button "increase-product-quantity" at bounding box center [113, 157] width 17 height 17
type input "1"
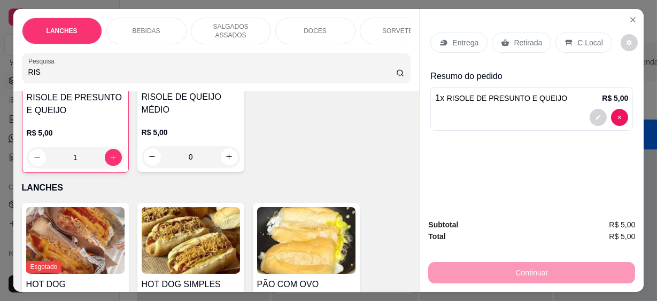
scroll to position [146, 0]
drag, startPoint x: 53, startPoint y: 74, endPoint x: -2, endPoint y: 69, distance: 55.2
click at [0, 69] on html "**********" at bounding box center [328, 150] width 657 height 301
drag, startPoint x: 48, startPoint y: 68, endPoint x: 19, endPoint y: 71, distance: 29.0
click at [22, 71] on div "Pesquisa RIS" at bounding box center [216, 68] width 389 height 30
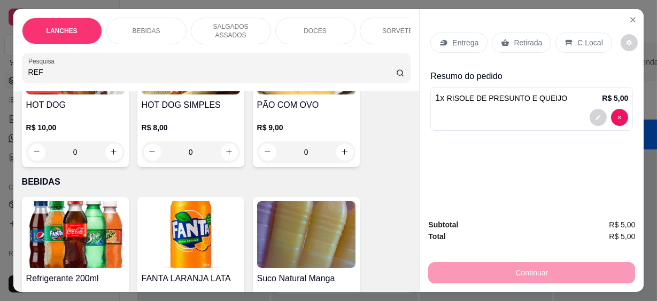
scroll to position [408, 0]
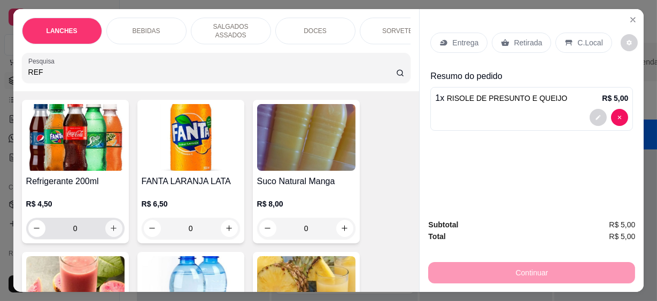
type input "REF"
click at [111, 230] on button "increase-product-quantity" at bounding box center [113, 228] width 17 height 17
type input "1"
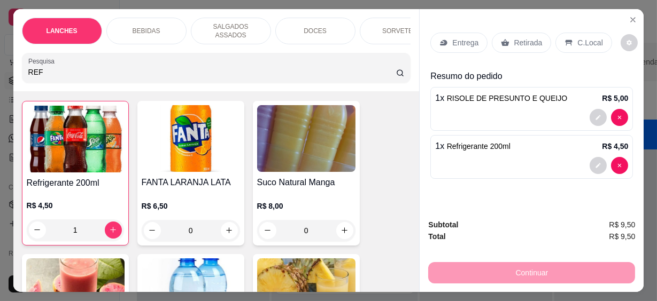
scroll to position [409, 0]
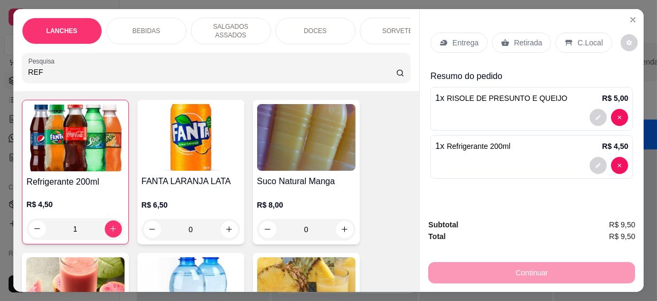
click at [588, 44] on p "C.Local" at bounding box center [589, 42] width 25 height 11
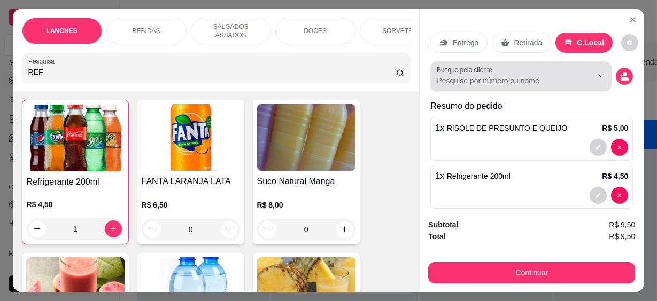
click at [466, 83] on div "Busque pelo cliente" at bounding box center [520, 76] width 181 height 30
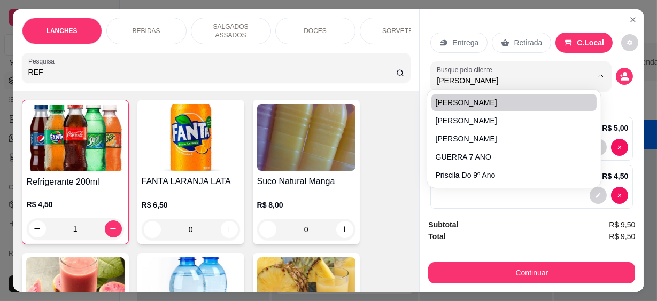
type input "LORENA"
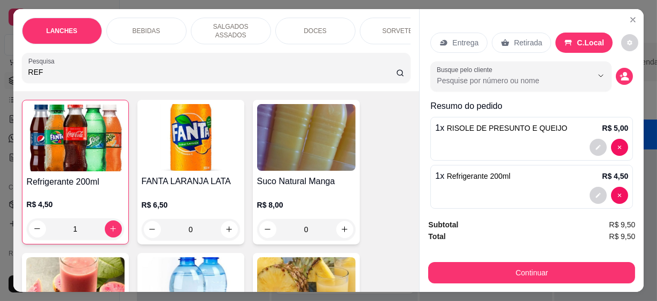
click at [496, 80] on input "Busque pelo cliente" at bounding box center [506, 80] width 138 height 11
type input "LORE"
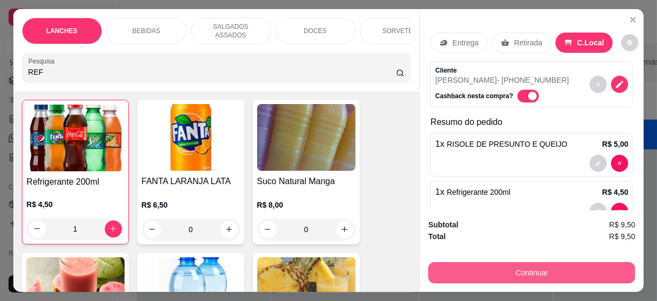
click at [502, 274] on button "Continuar" at bounding box center [531, 272] width 207 height 21
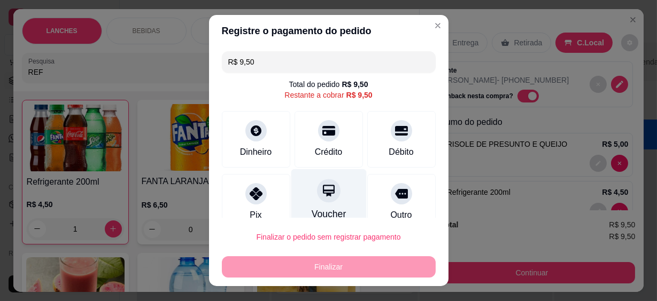
scroll to position [80, 0]
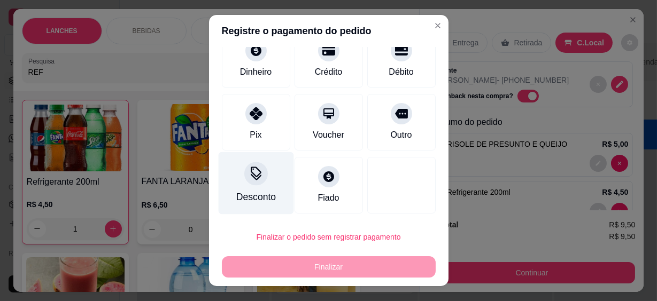
click at [229, 178] on div "Desconto" at bounding box center [255, 183] width 75 height 63
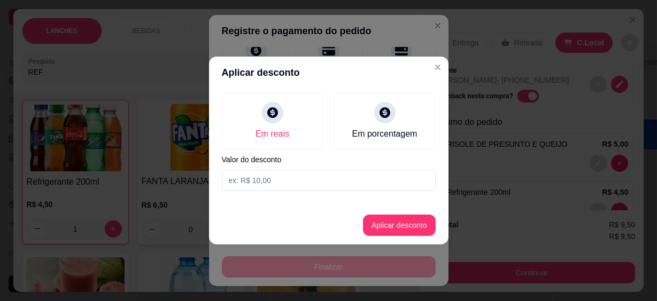
click at [263, 176] on input at bounding box center [329, 180] width 214 height 21
type input "9,49"
click at [404, 230] on button "Aplicar desconto" at bounding box center [399, 225] width 73 height 21
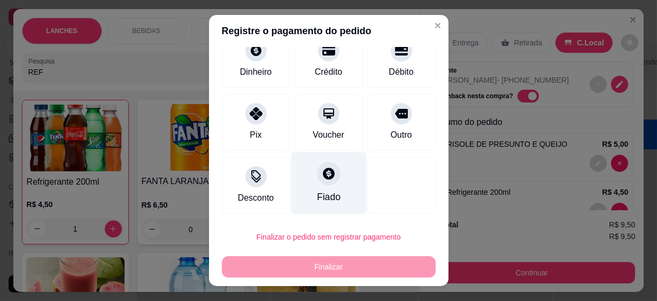
click at [329, 203] on div "Fiado" at bounding box center [328, 183] width 75 height 63
type input "R$ 0,00"
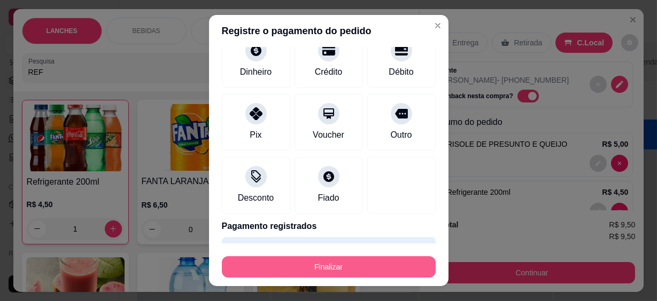
click at [336, 272] on button "Finalizar" at bounding box center [329, 266] width 214 height 21
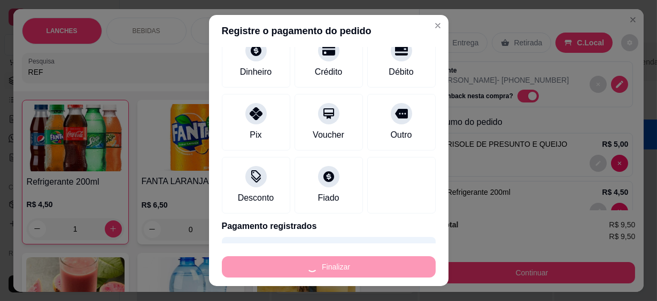
type input "0"
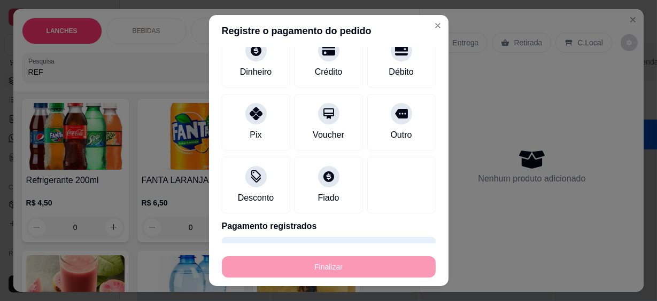
type input "-R$ 9,50"
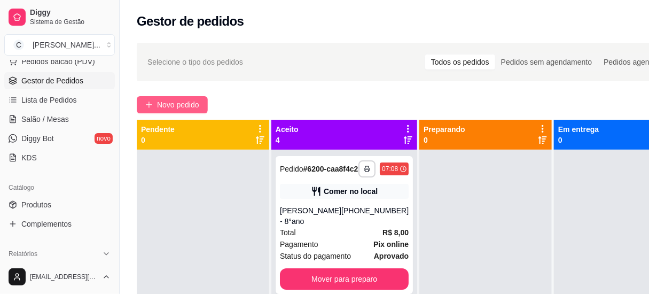
click at [178, 110] on span "Novo pedido" at bounding box center [178, 105] width 42 height 12
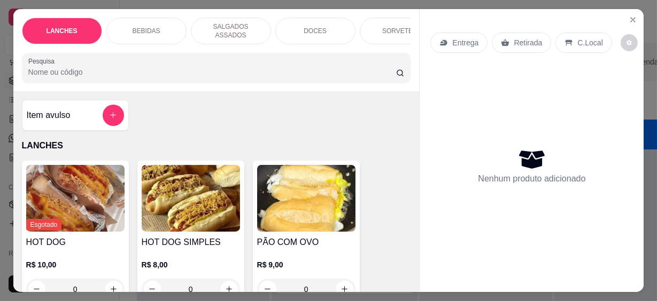
click at [155, 59] on div at bounding box center [216, 67] width 376 height 21
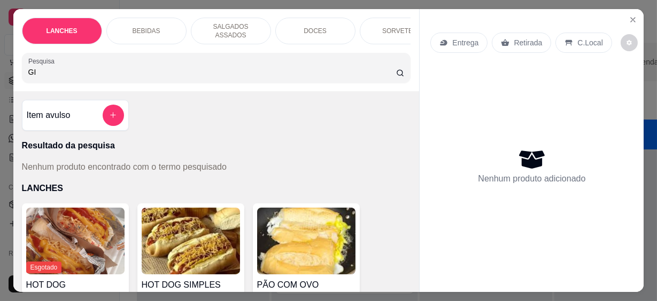
type input "G"
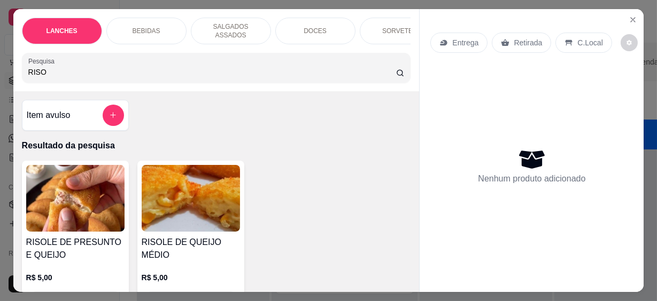
scroll to position [97, 0]
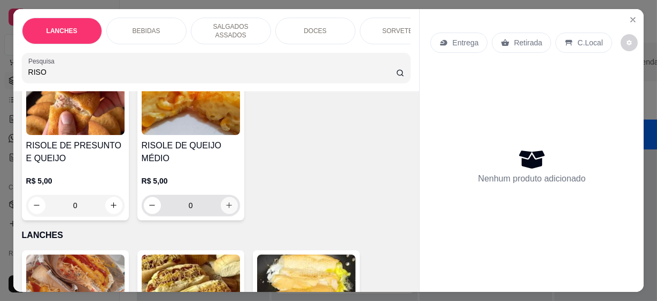
type input "RISO"
click at [226, 201] on icon "increase-product-quantity" at bounding box center [229, 205] width 8 height 8
type input "1"
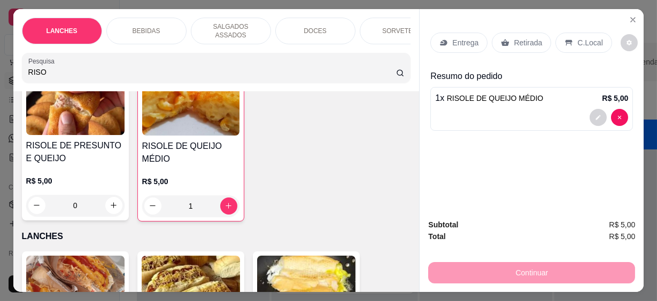
click at [568, 39] on div "C.Local" at bounding box center [583, 43] width 56 height 20
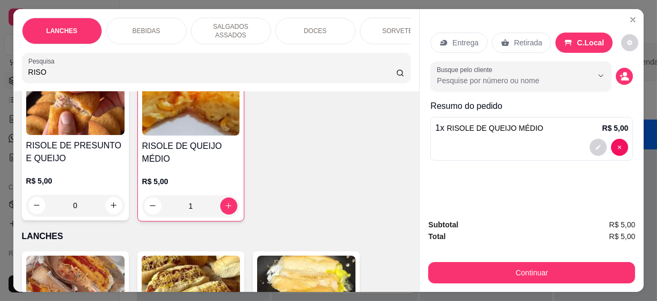
click at [449, 79] on input "Busque pelo cliente" at bounding box center [506, 80] width 138 height 11
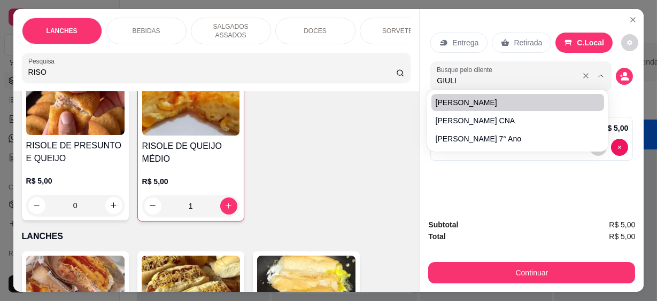
type input "[PERSON_NAME]"
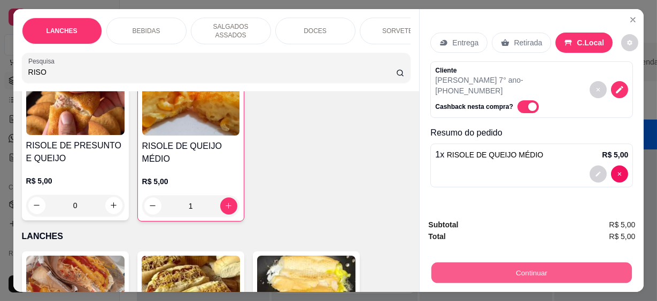
click at [538, 272] on button "Continuar" at bounding box center [531, 273] width 200 height 21
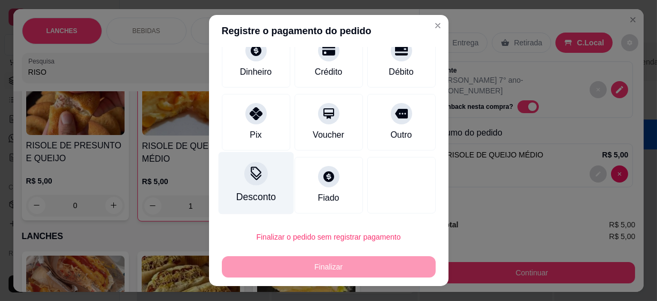
scroll to position [19, 0]
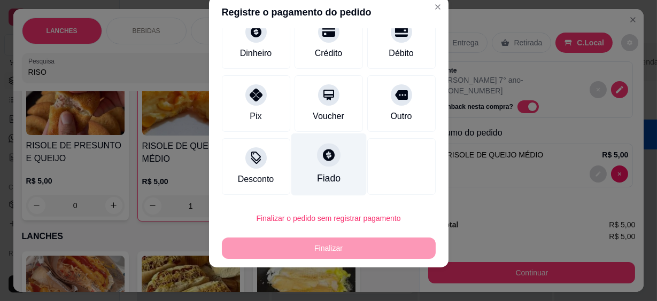
click at [301, 161] on div "Fiado" at bounding box center [328, 165] width 75 height 63
type input "R$ 0,00"
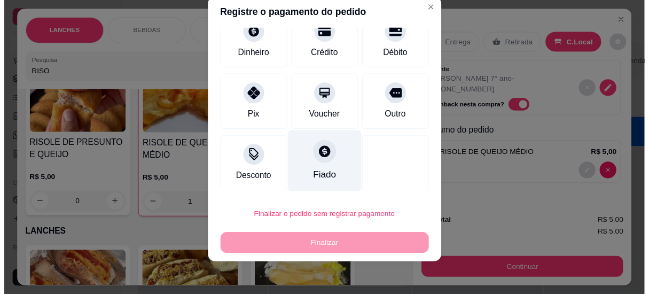
scroll to position [69, 0]
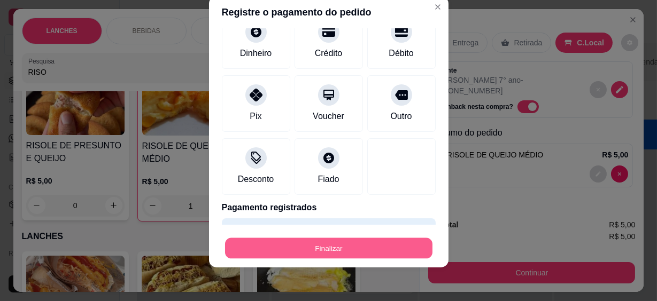
click at [328, 245] on button "Finalizar" at bounding box center [328, 248] width 207 height 21
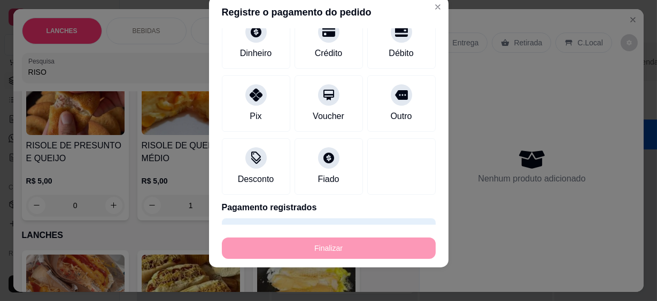
type input "0"
type input "-R$ 5,00"
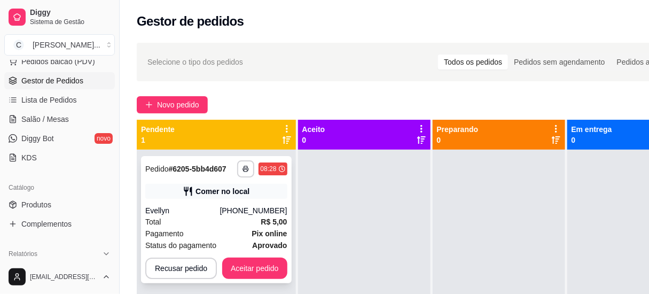
click at [239, 211] on div "[PHONE_NUMBER]" at bounding box center [253, 210] width 67 height 11
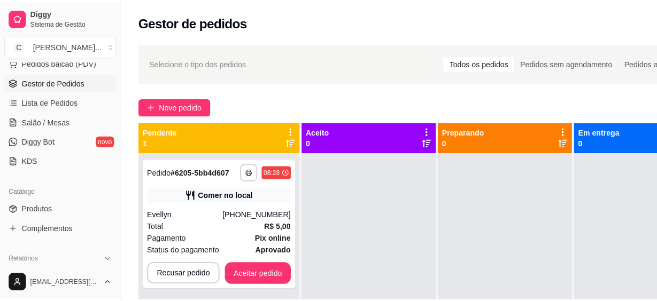
scroll to position [30, 0]
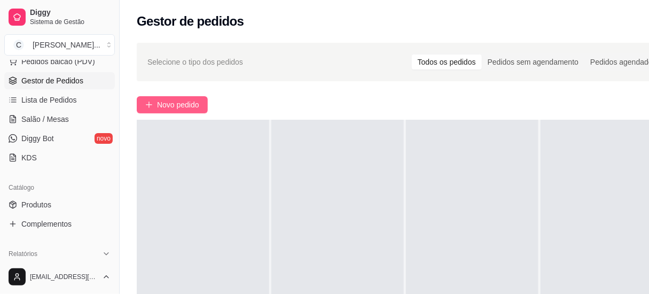
click at [183, 105] on span "Novo pedido" at bounding box center [178, 105] width 42 height 12
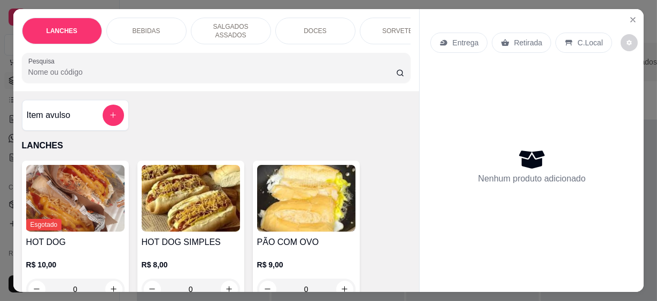
click at [142, 68] on input "Pesquisa" at bounding box center [212, 72] width 368 height 11
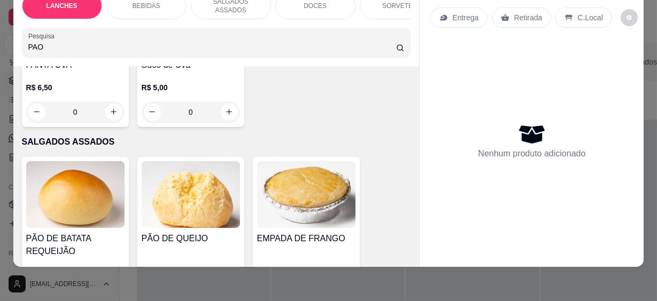
scroll to position [923, 0]
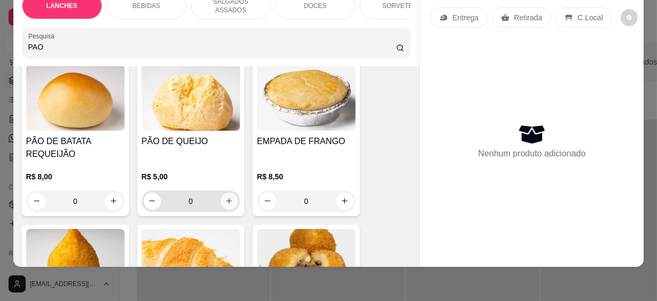
type input "PAO"
click at [226, 199] on icon "increase-product-quantity" at bounding box center [228, 201] width 5 height 5
type input "1"
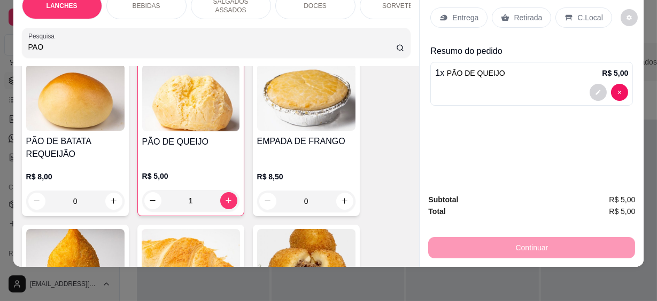
scroll to position [0, 0]
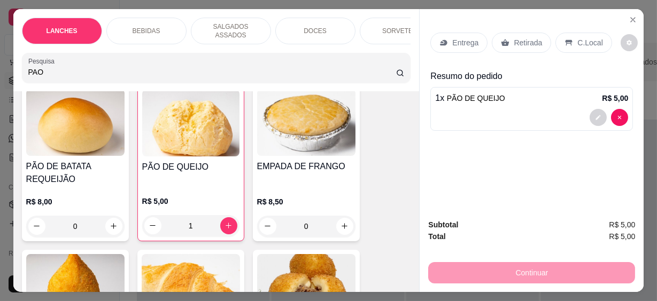
click at [587, 37] on p "C.Local" at bounding box center [589, 42] width 25 height 11
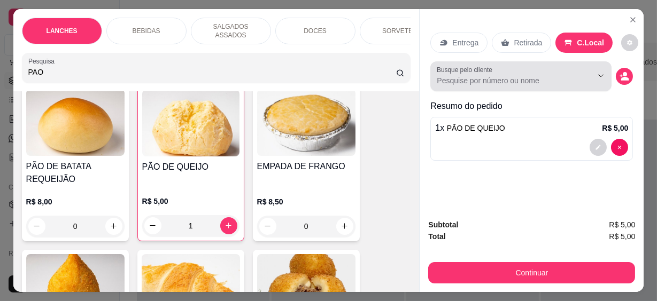
click at [578, 72] on button "Show suggestions" at bounding box center [586, 75] width 17 height 17
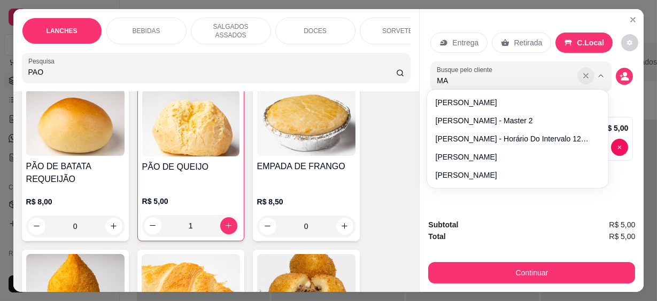
type input "MAY"
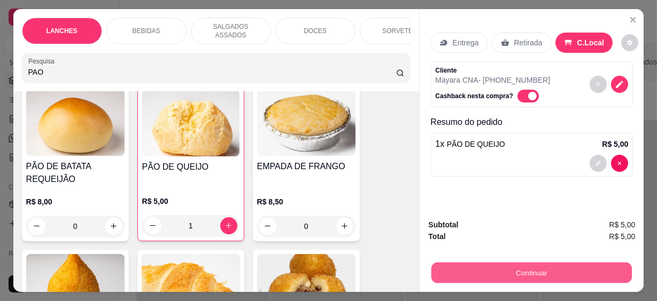
click at [528, 265] on button "Continuar" at bounding box center [531, 273] width 200 height 21
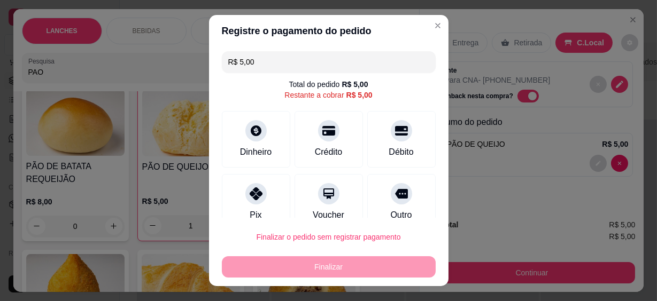
click at [395, 262] on div "Finalizar" at bounding box center [329, 266] width 214 height 21
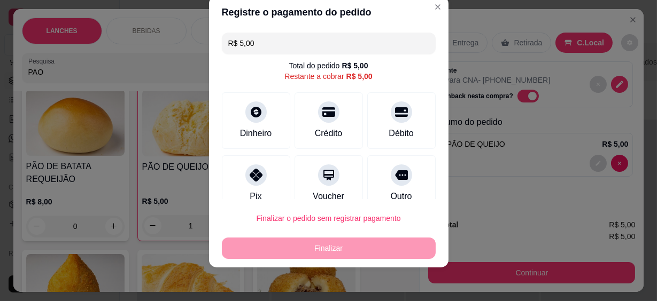
click at [342, 247] on div "Finalizar" at bounding box center [329, 248] width 214 height 21
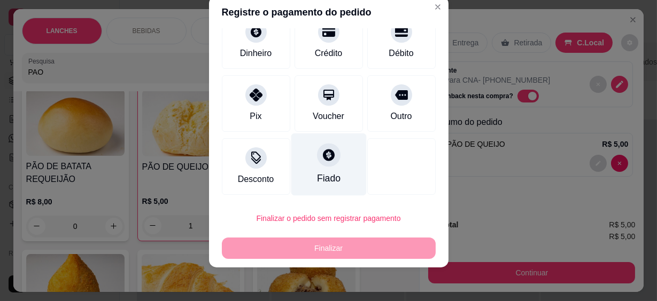
click at [330, 175] on div "Fiado" at bounding box center [328, 165] width 75 height 63
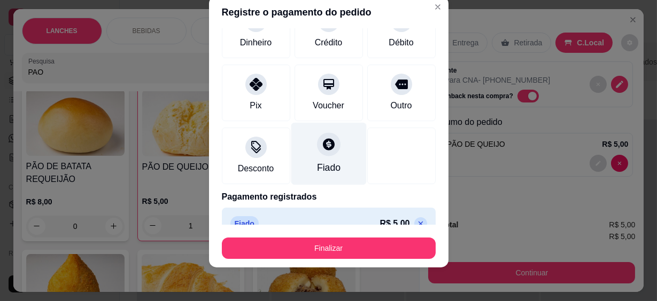
type input "R$ 0,00"
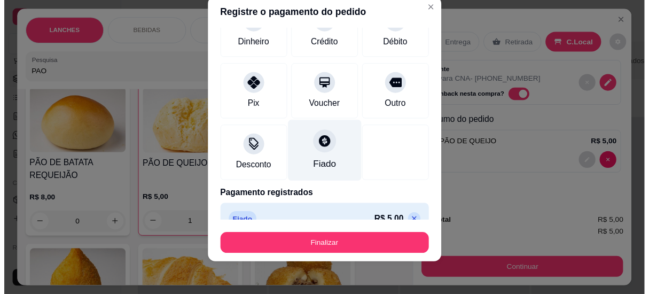
scroll to position [69, 0]
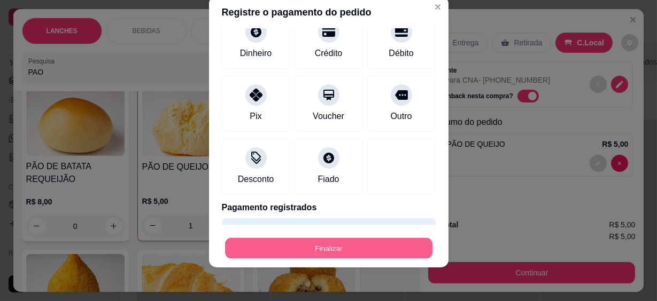
click at [316, 246] on button "Finalizar" at bounding box center [328, 248] width 207 height 21
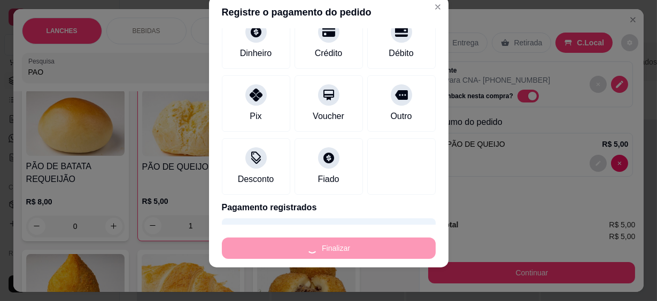
type input "0"
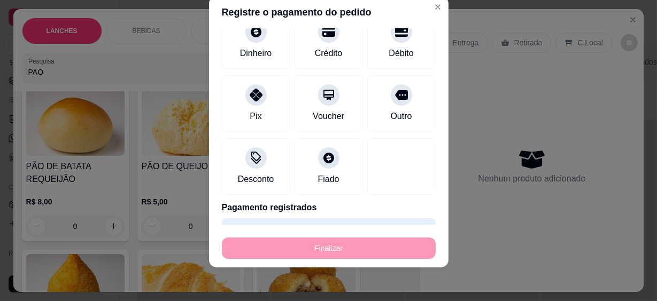
type input "-R$ 5,00"
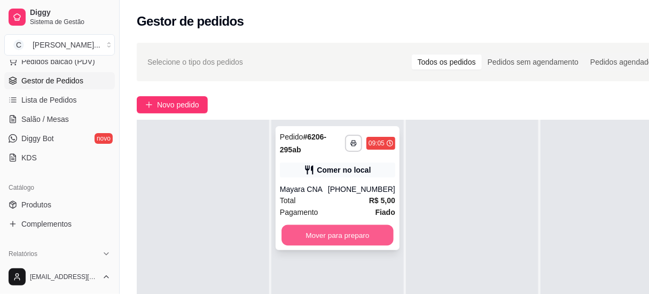
click at [347, 231] on button "Mover para preparo" at bounding box center [338, 235] width 112 height 21
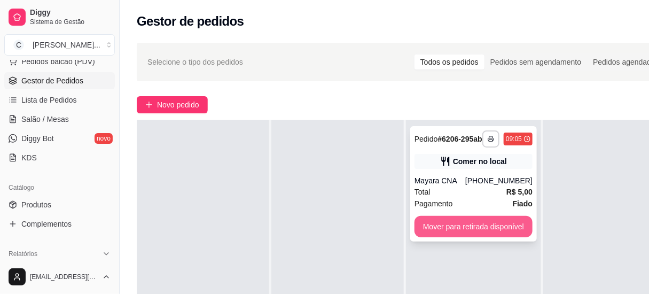
click at [439, 235] on button "Mover para retirada disponível" at bounding box center [474, 226] width 118 height 21
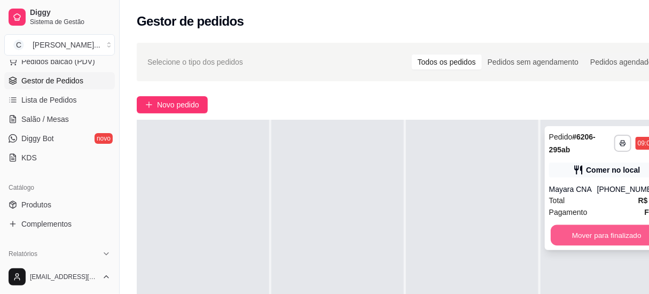
click at [614, 237] on button "Mover para finalizado" at bounding box center [607, 235] width 112 height 21
